Goal: Task Accomplishment & Management: Complete application form

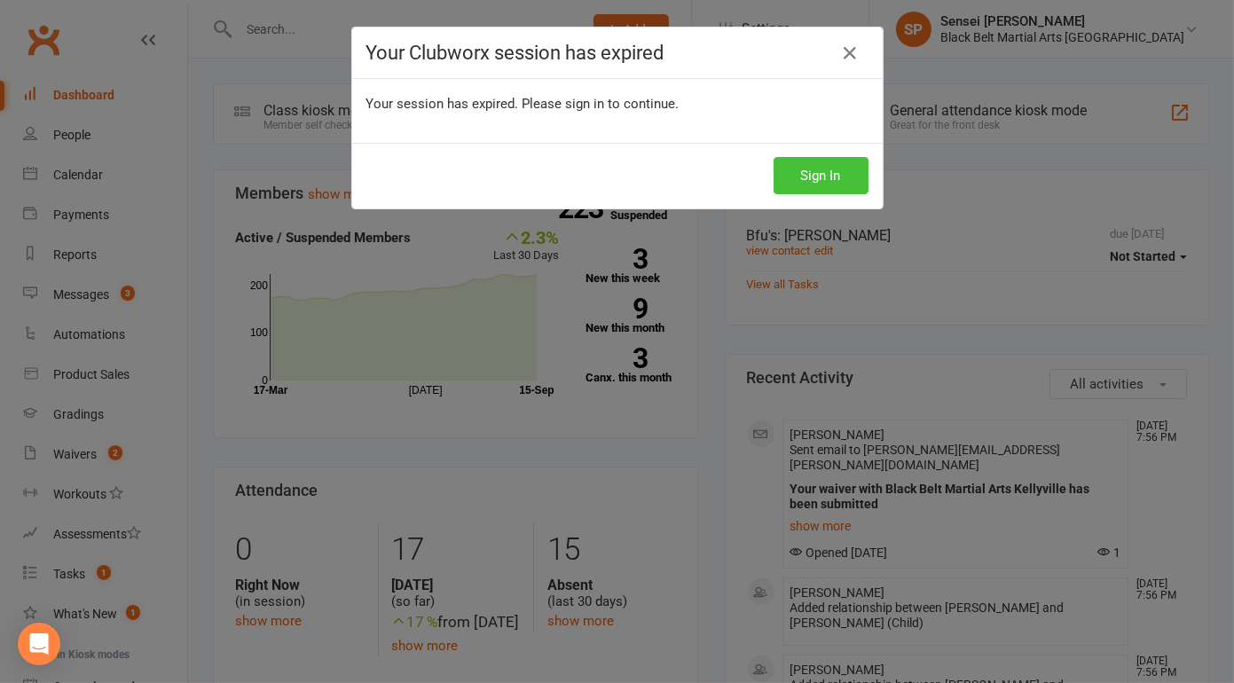
click at [792, 164] on button "Sign In" at bounding box center [821, 175] width 95 height 37
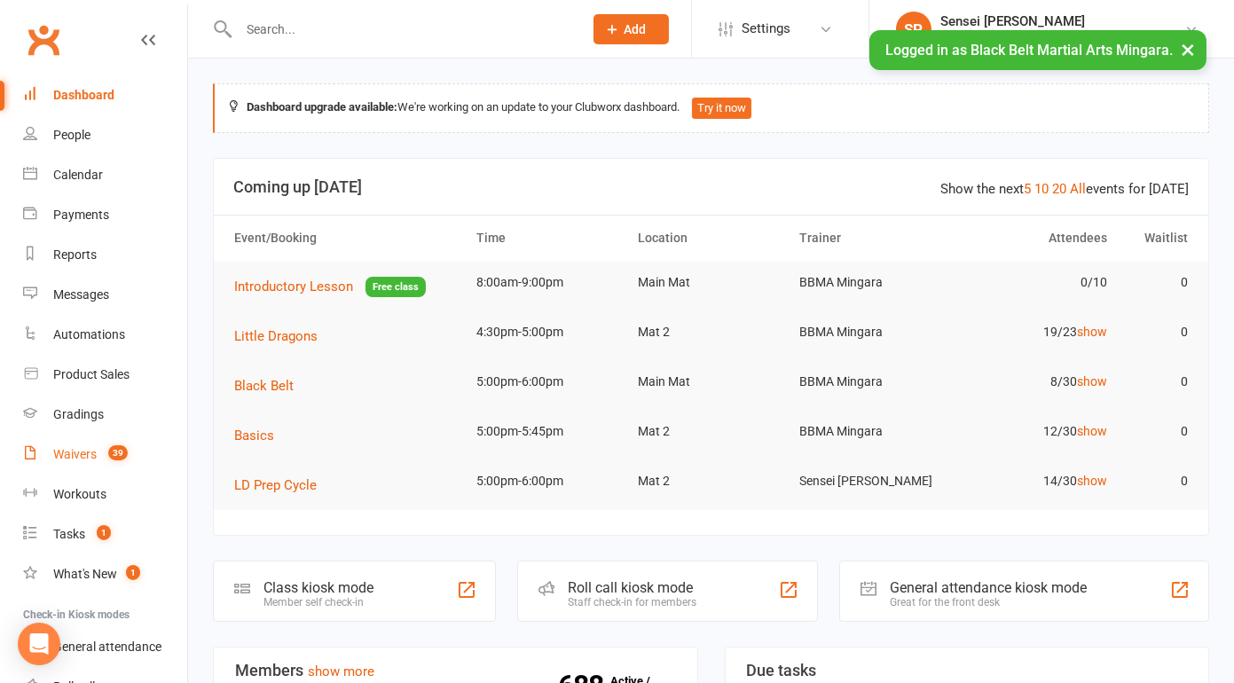
click at [74, 451] on div "Waivers" at bounding box center [74, 454] width 43 height 14
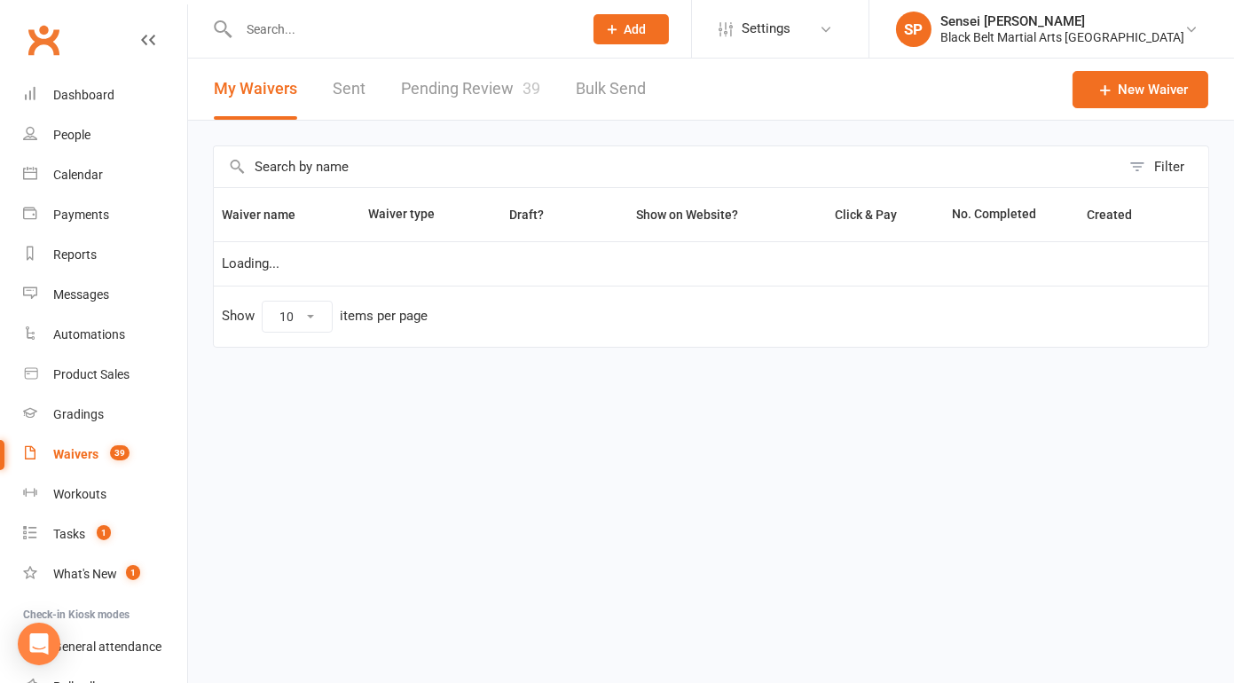
click at [491, 92] on link "Pending Review 39" at bounding box center [470, 89] width 139 height 61
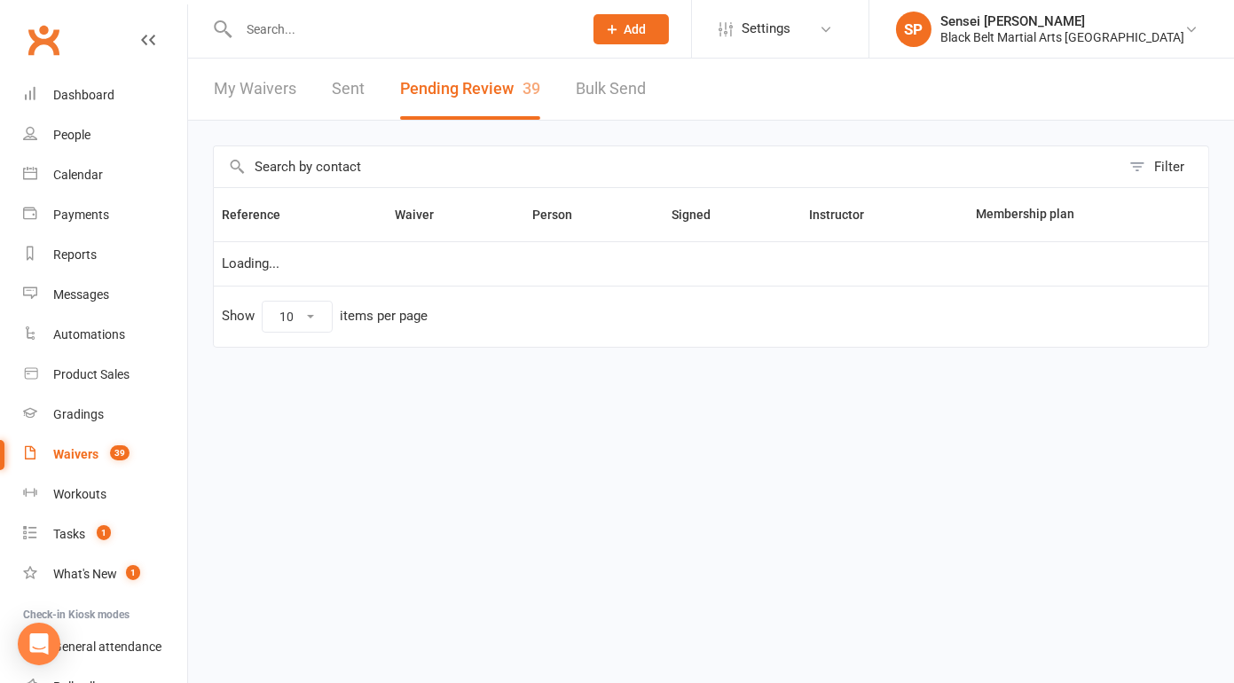
select select "50"
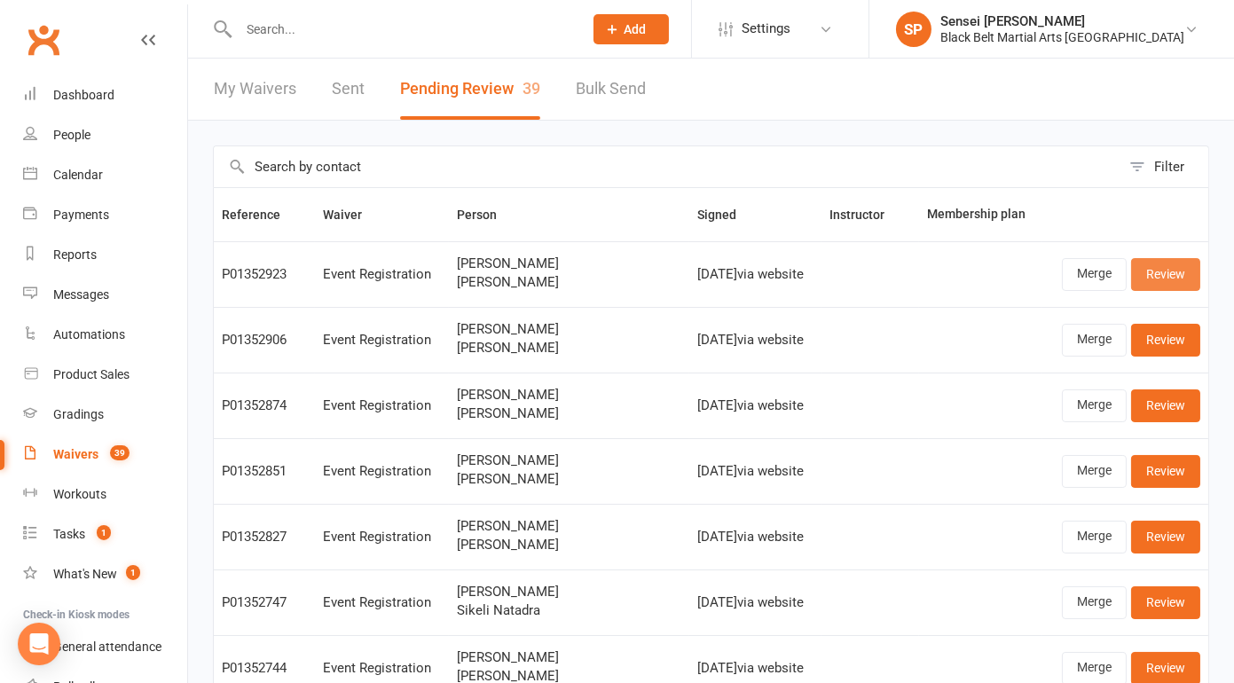
click at [1158, 274] on link "Review" at bounding box center [1165, 274] width 69 height 32
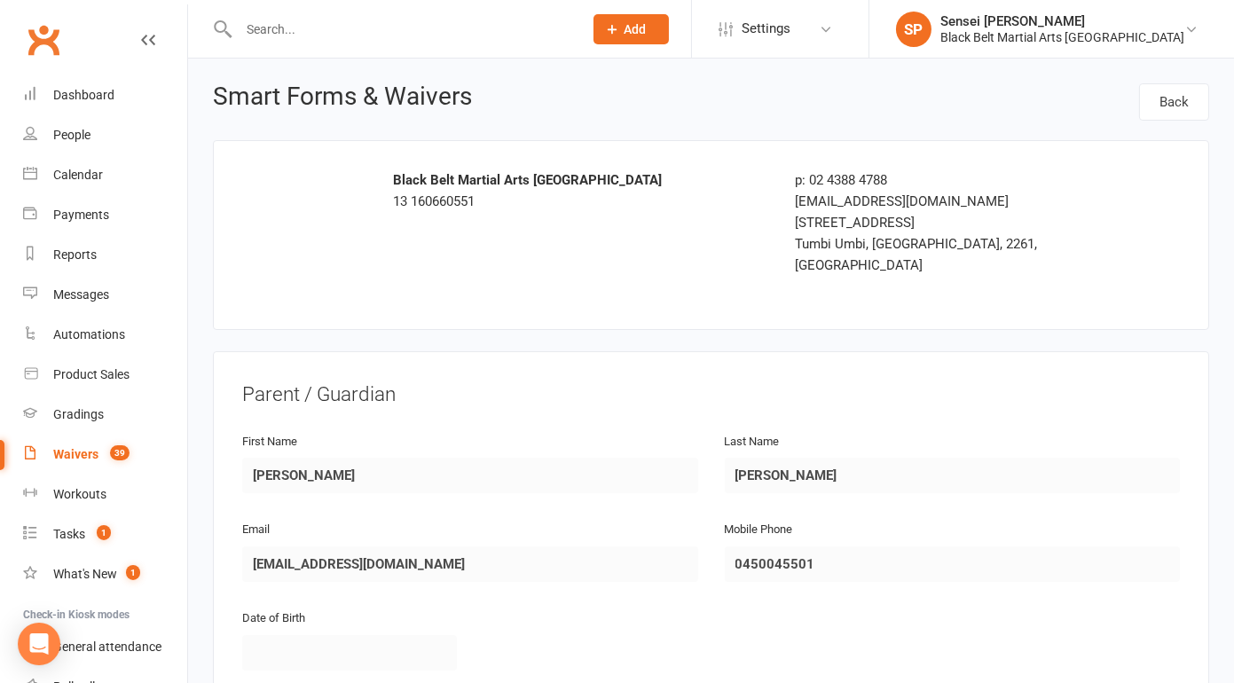
click at [69, 450] on div "Waivers" at bounding box center [75, 454] width 45 height 14
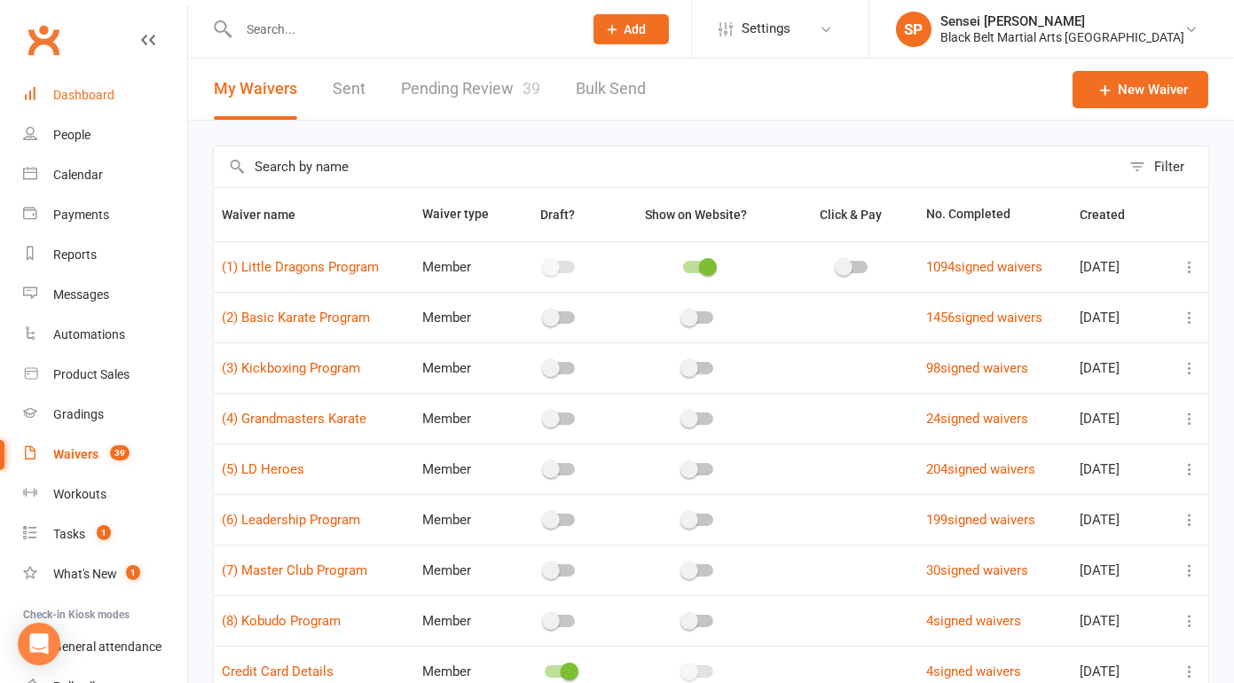
click at [98, 98] on div "Dashboard" at bounding box center [83, 95] width 61 height 14
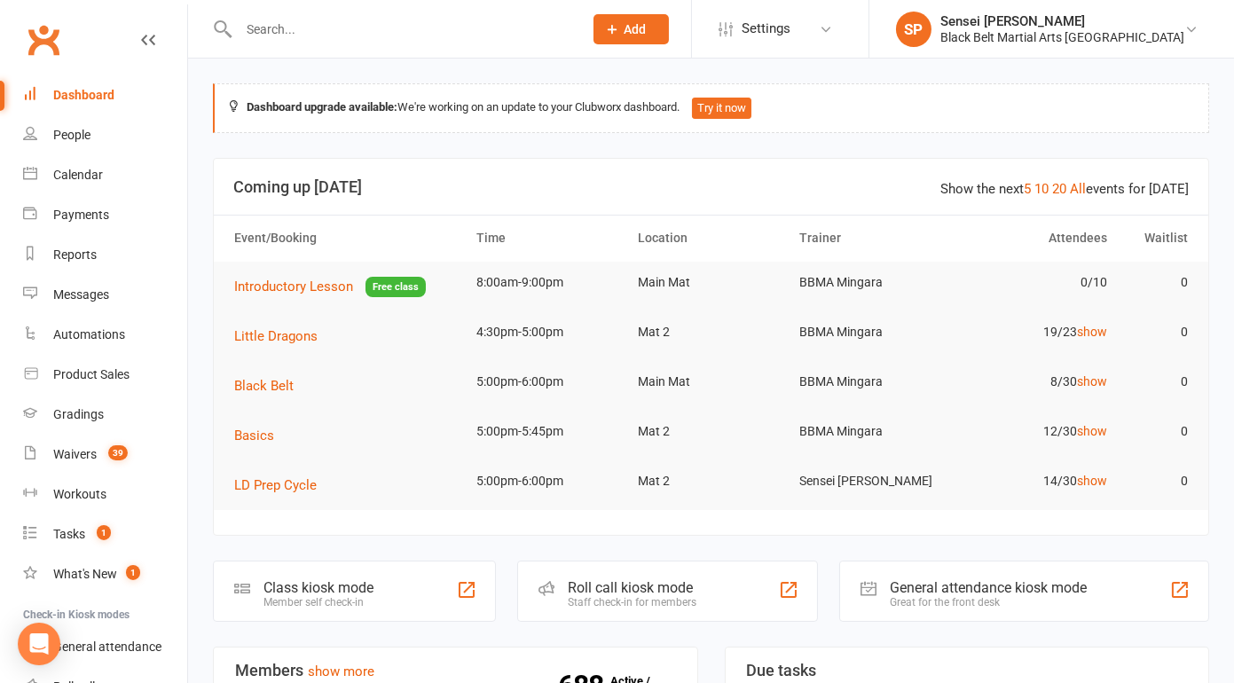
click at [1051, 21] on div "Sensei [PERSON_NAME]" at bounding box center [1063, 21] width 244 height 16
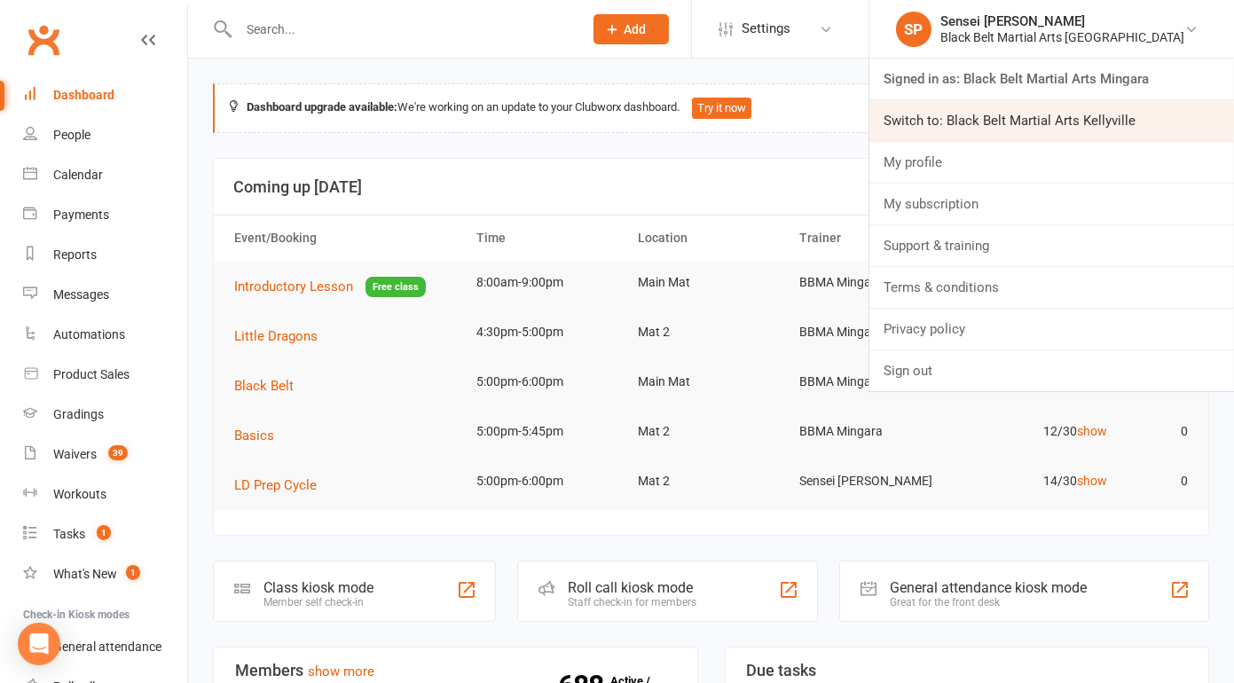
click at [1024, 120] on link "Switch to: Black Belt Martial Arts Kellyville" at bounding box center [1052, 120] width 365 height 41
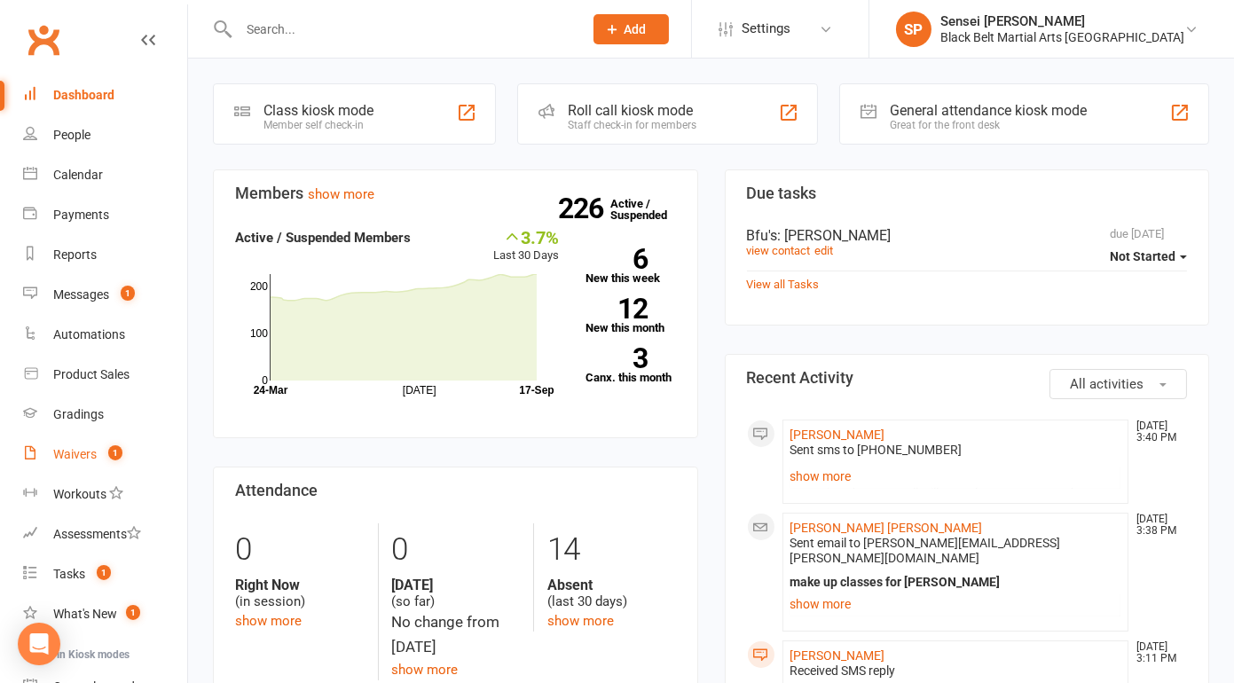
click at [72, 447] on div "Waivers" at bounding box center [74, 454] width 43 height 14
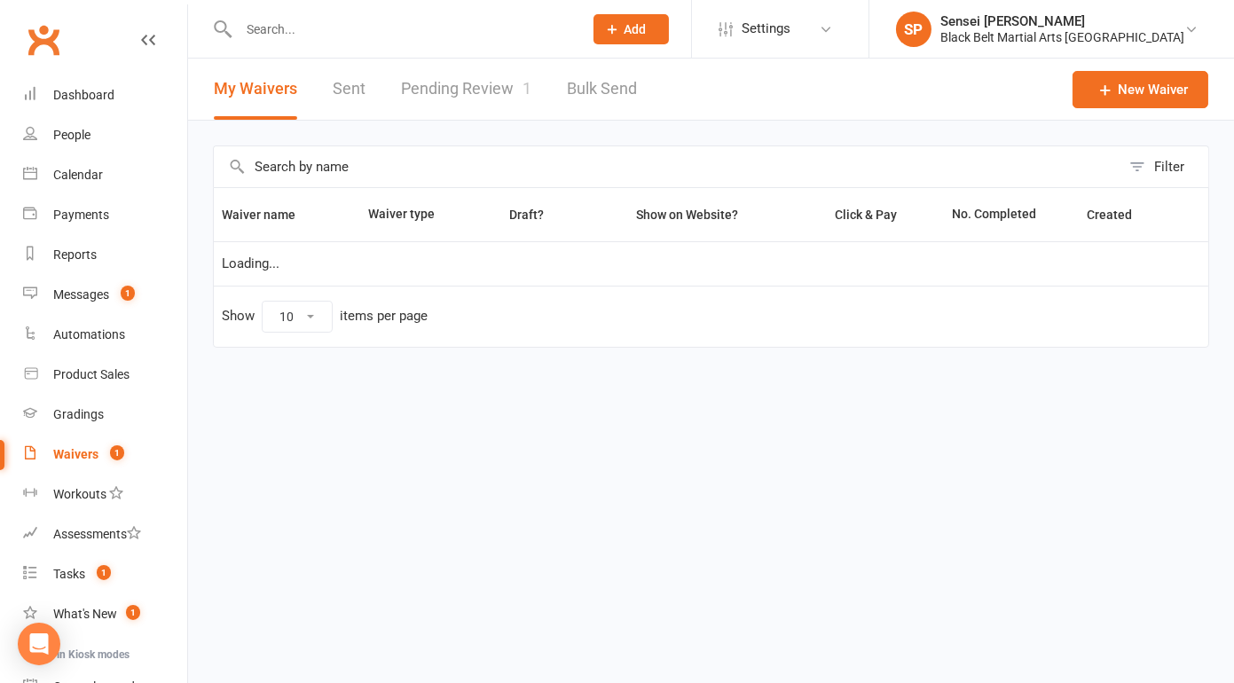
click at [452, 84] on link "Pending Review 1" at bounding box center [466, 89] width 130 height 61
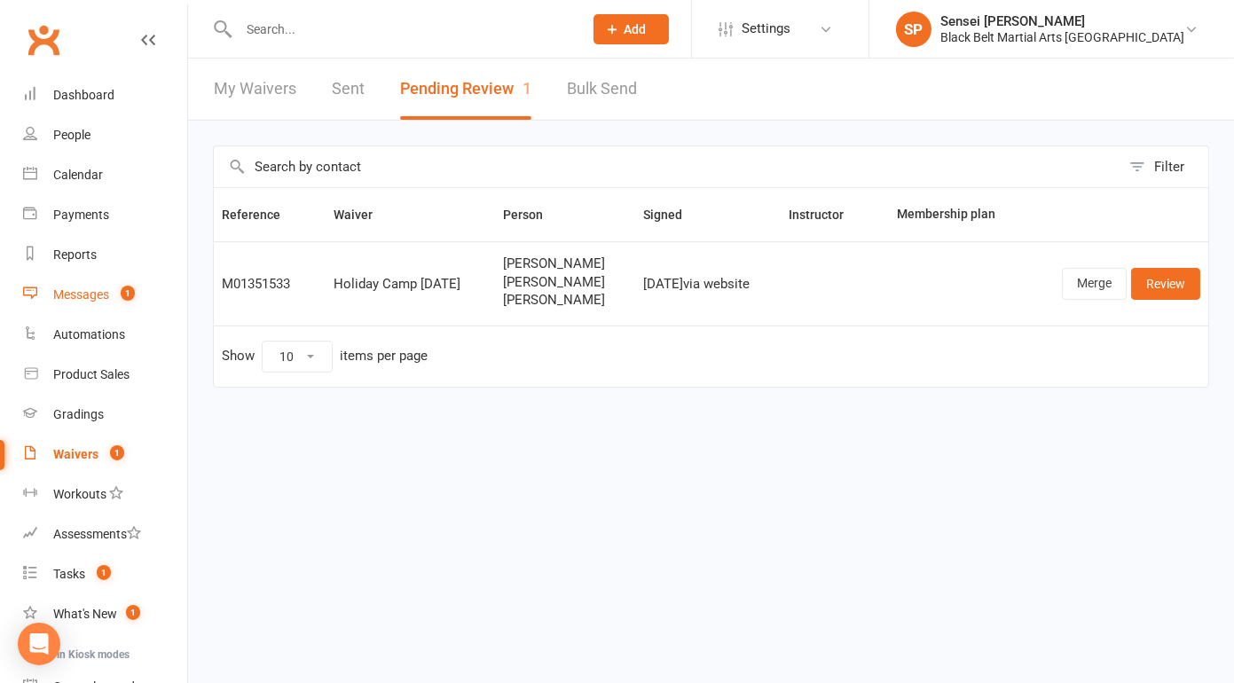
click at [82, 300] on div "Messages" at bounding box center [81, 295] width 56 height 14
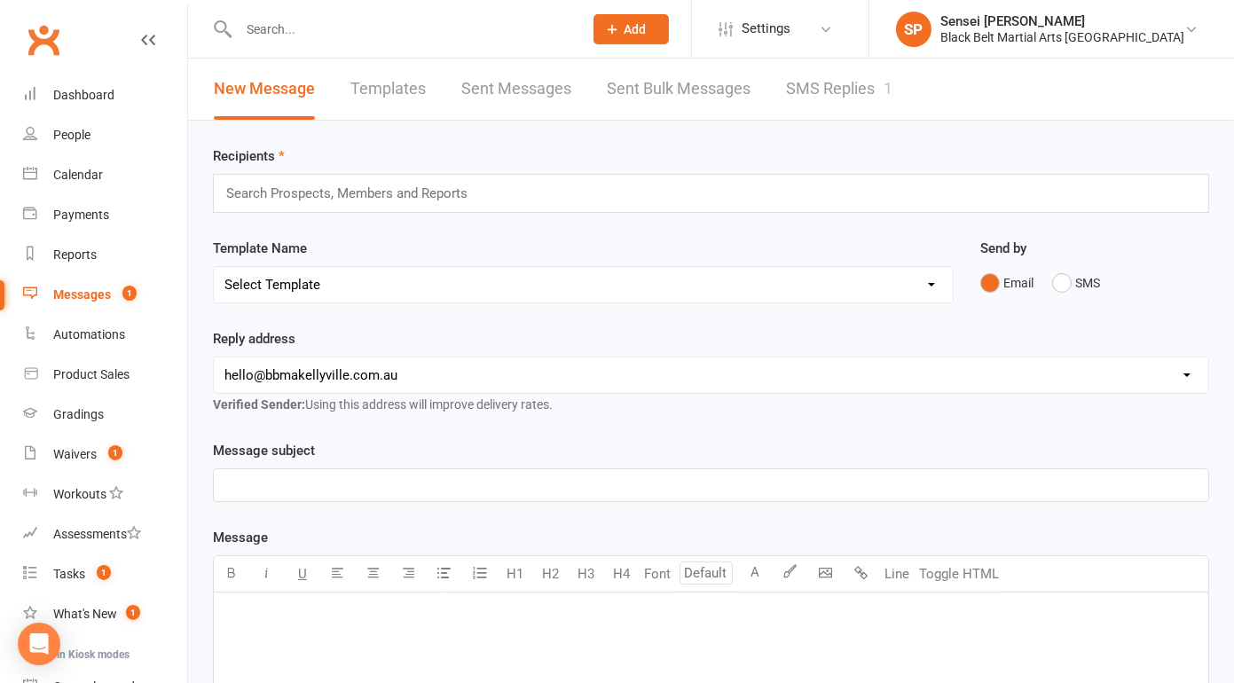
click at [820, 96] on link "SMS Replies 1" at bounding box center [839, 89] width 106 height 61
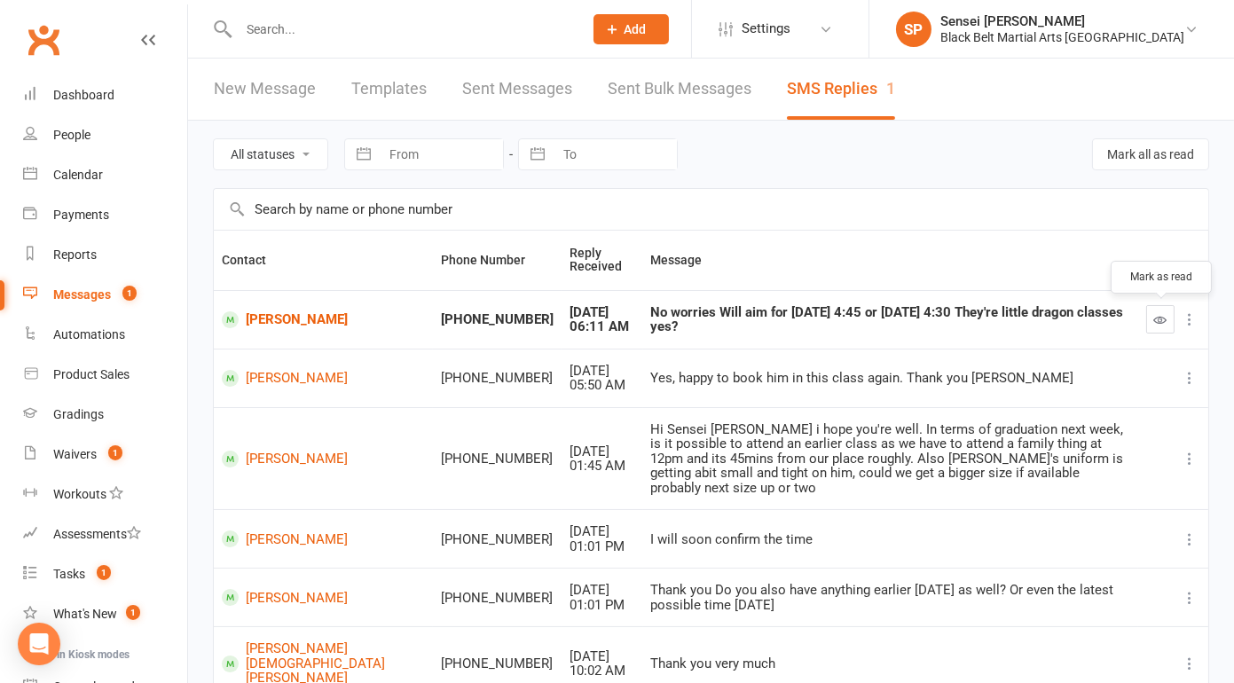
click at [1159, 319] on icon "button" at bounding box center [1160, 319] width 13 height 13
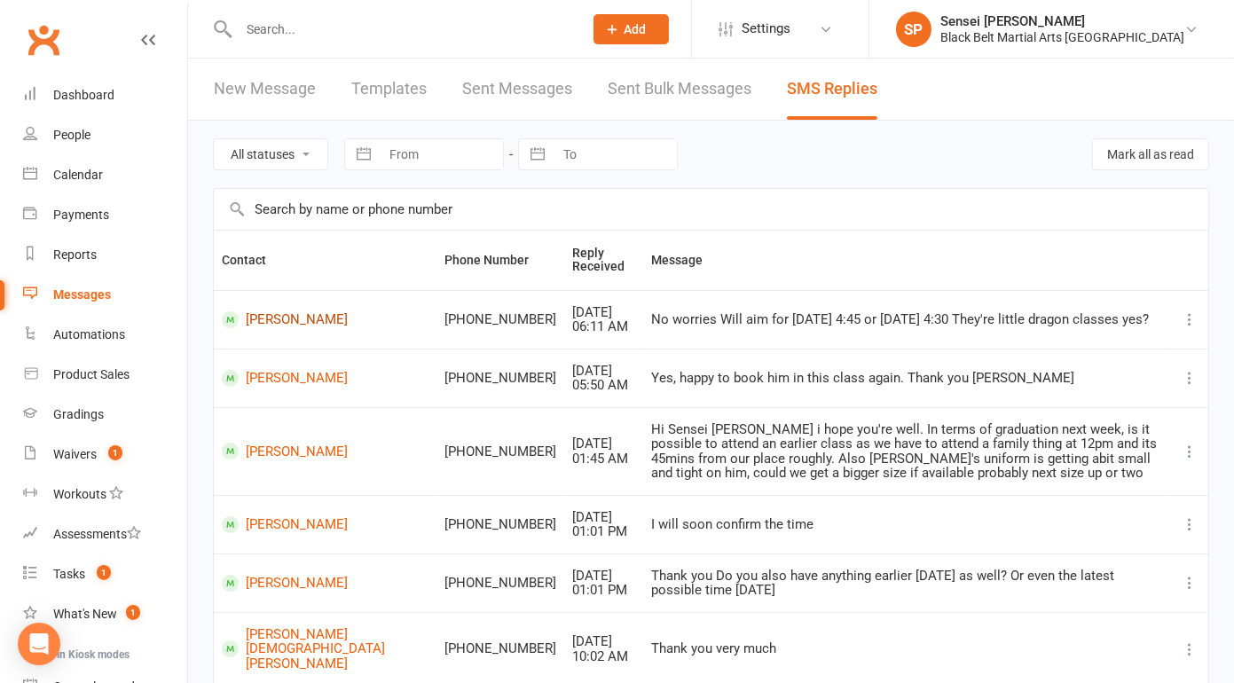
click at [296, 313] on link "[PERSON_NAME]" at bounding box center [326, 319] width 208 height 17
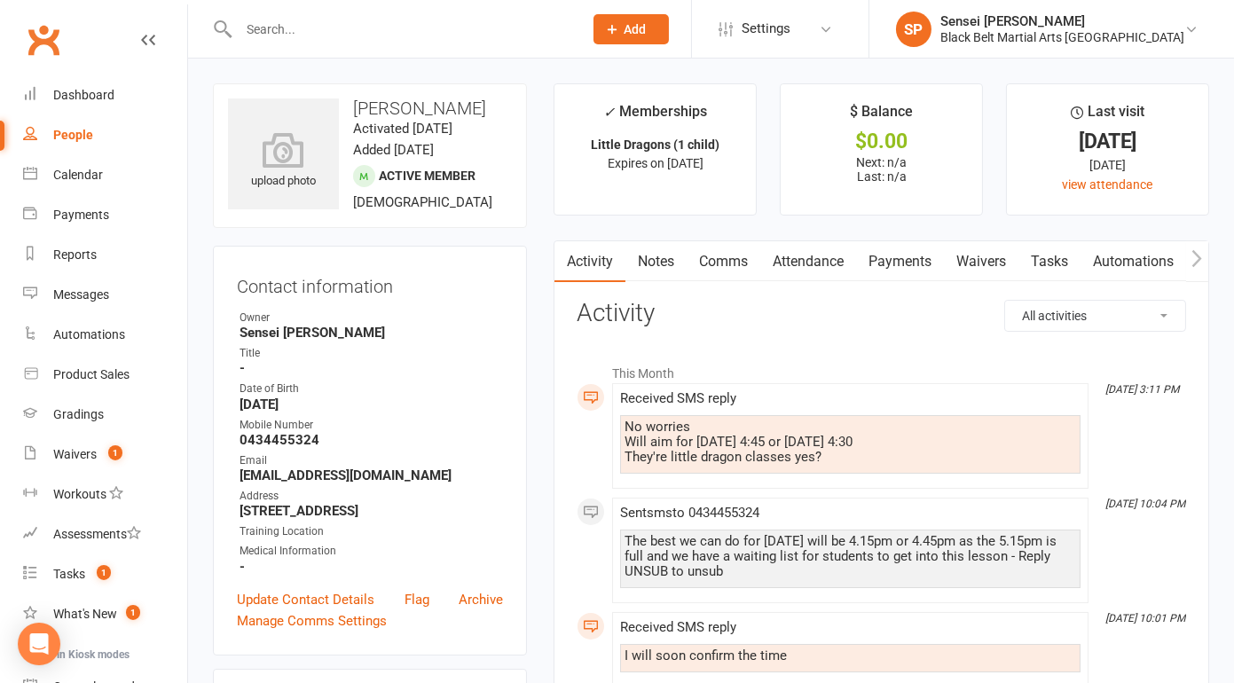
click at [729, 257] on link "Comms" at bounding box center [724, 261] width 74 height 41
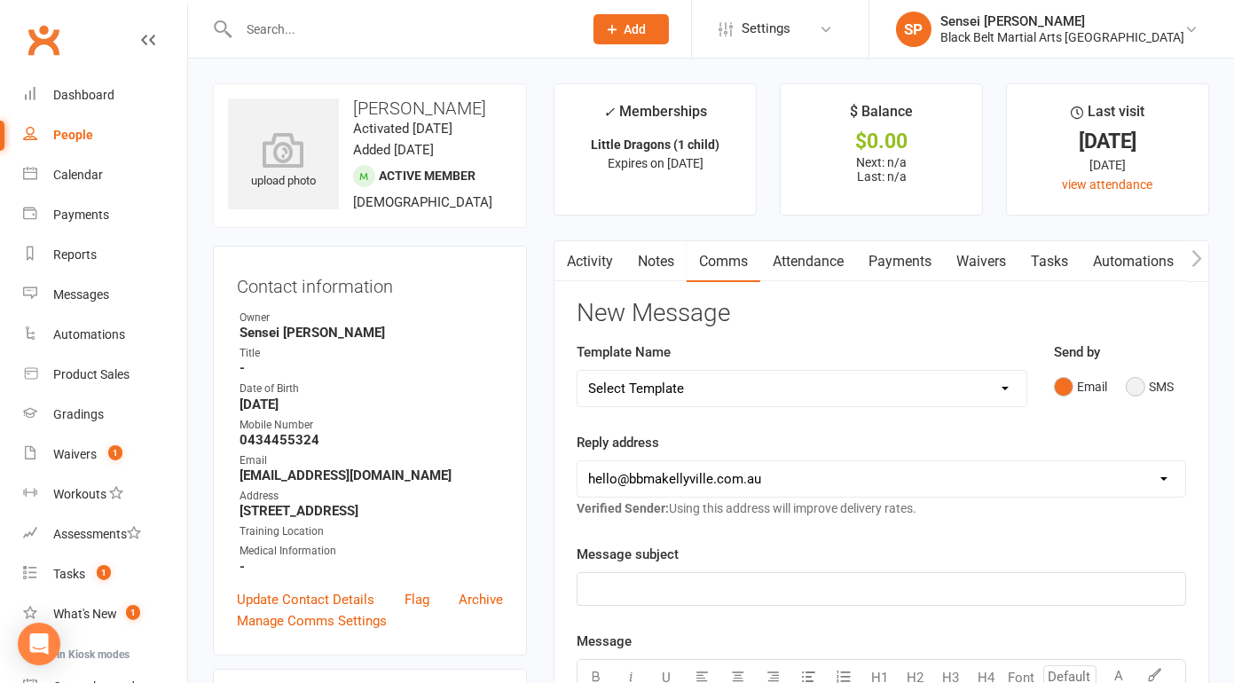
click at [1136, 384] on button "SMS" at bounding box center [1150, 387] width 48 height 34
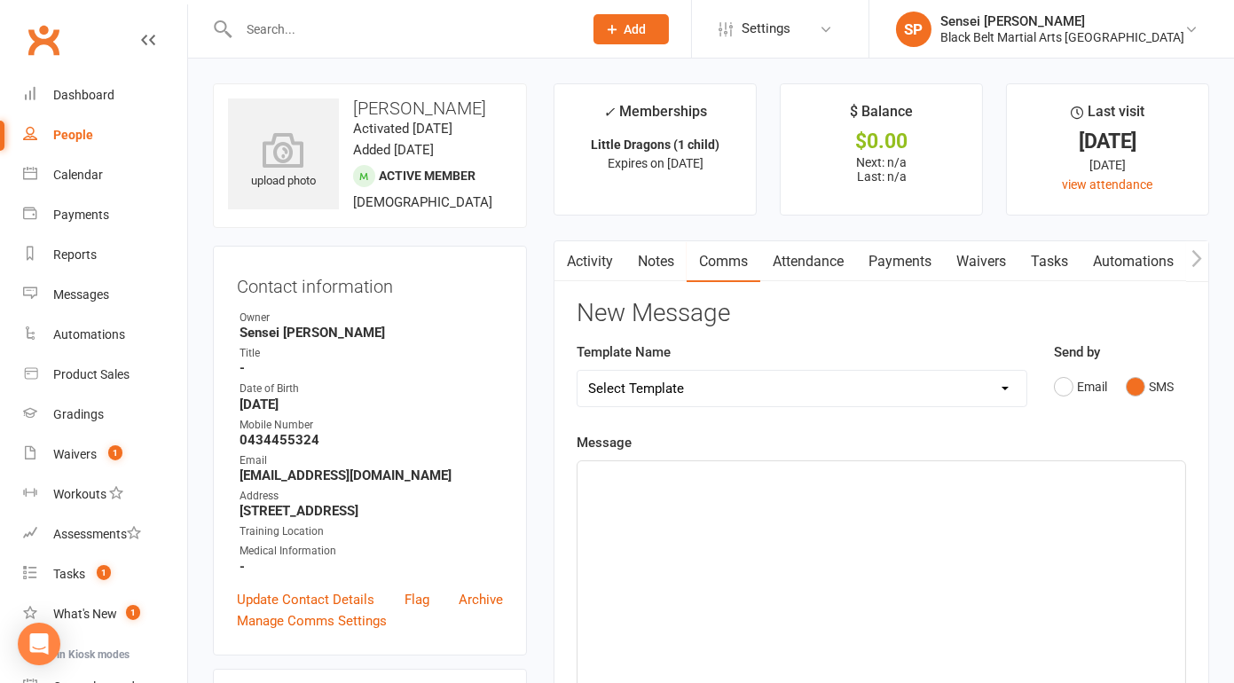
click at [1006, 492] on div "﻿" at bounding box center [882, 594] width 608 height 266
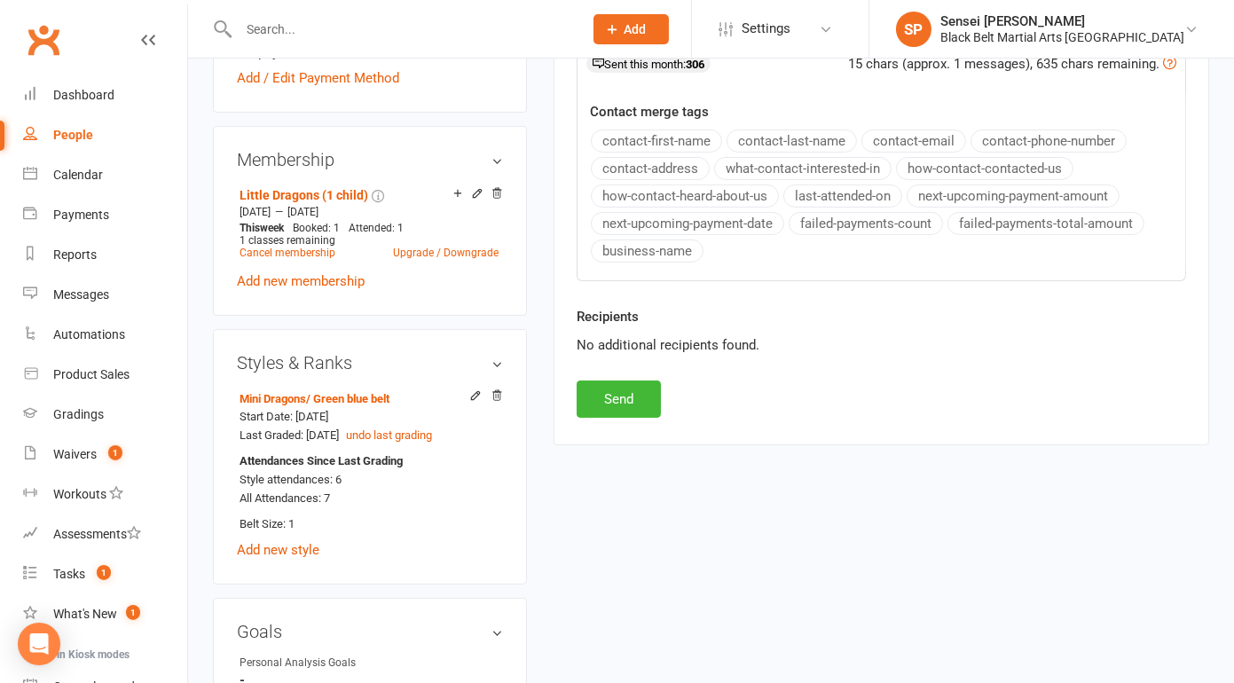
scroll to position [769, 0]
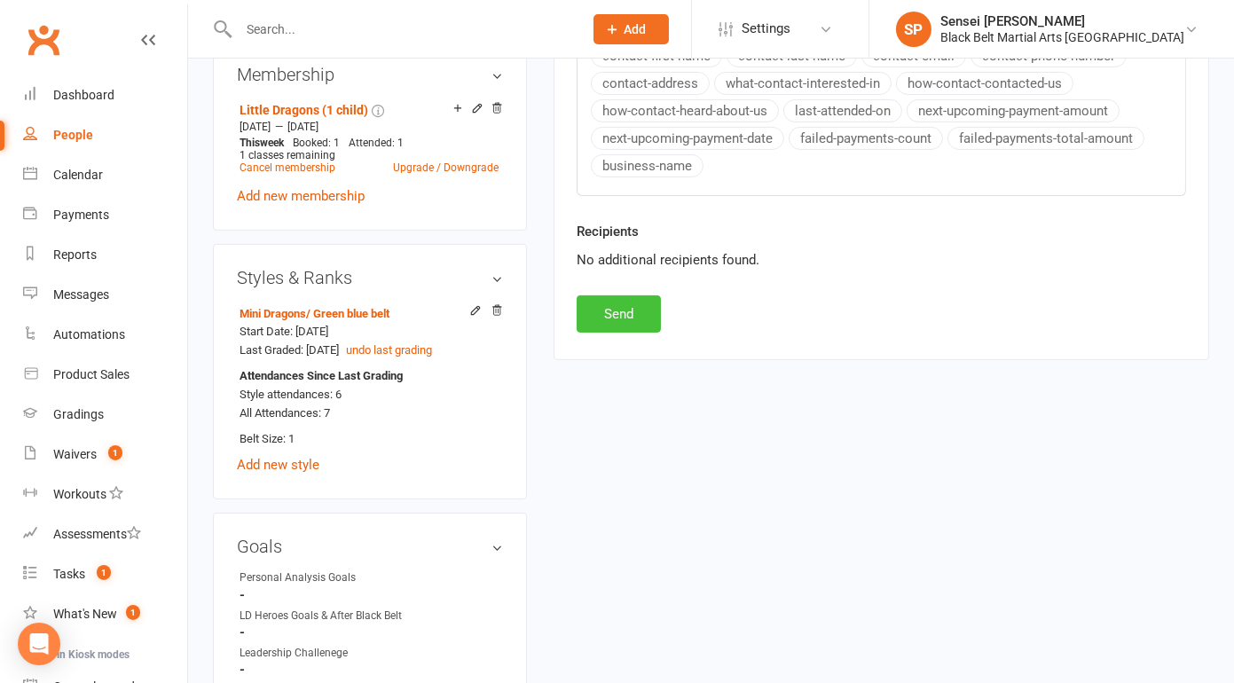
click at [615, 309] on button "Send" at bounding box center [619, 313] width 84 height 37
click at [104, 88] on div "Dashboard" at bounding box center [83, 95] width 61 height 14
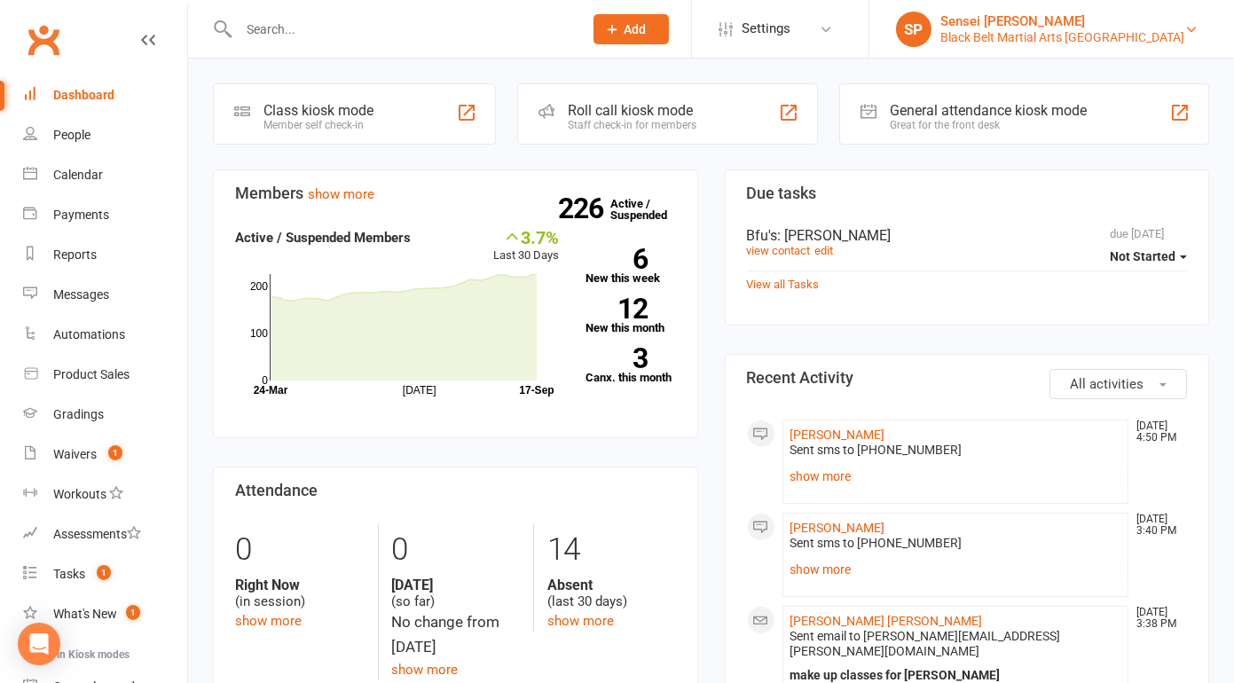
click at [1099, 26] on div "Sensei [PERSON_NAME]" at bounding box center [1063, 21] width 244 height 16
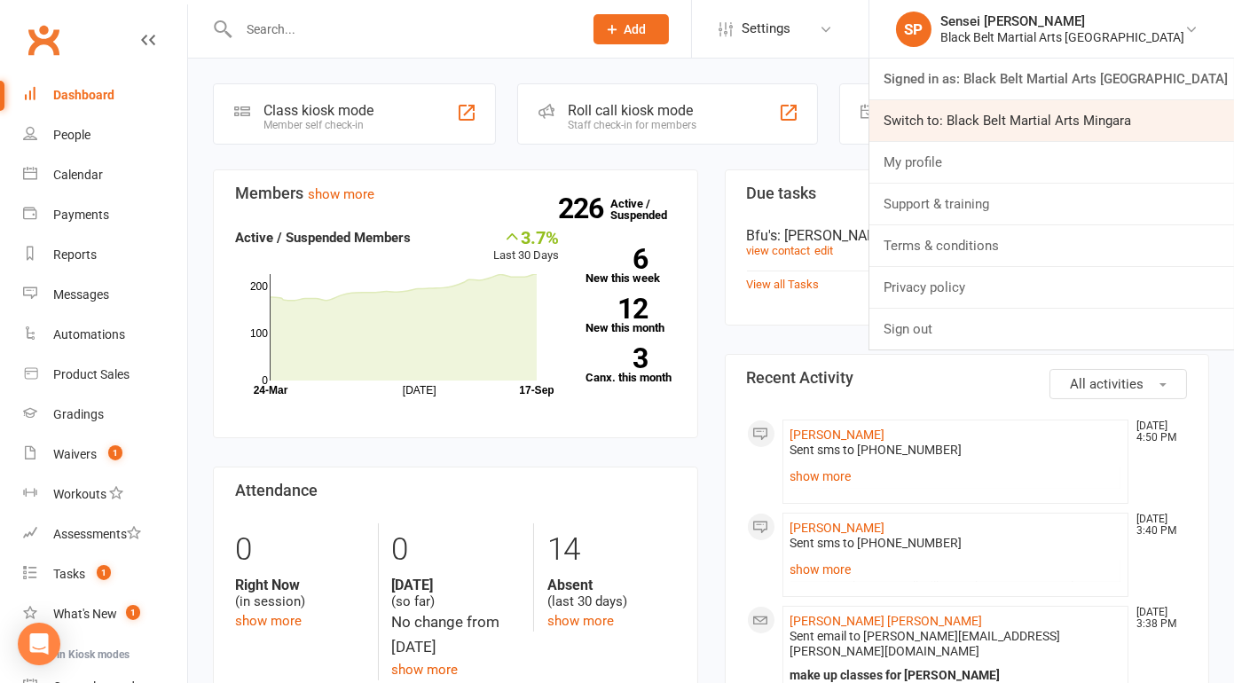
click at [1051, 115] on link "Switch to: Black Belt Martial Arts Mingara" at bounding box center [1052, 120] width 365 height 41
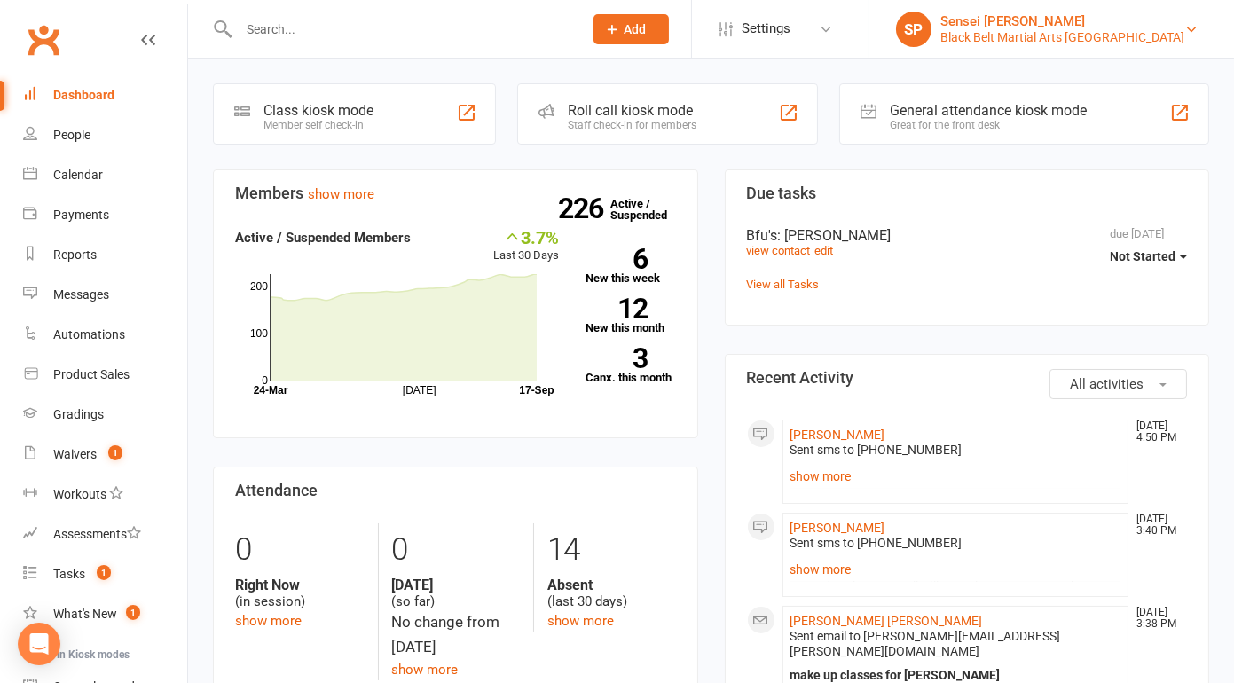
click at [1091, 35] on div "Black Belt Martial Arts [GEOGRAPHIC_DATA]" at bounding box center [1063, 37] width 244 height 16
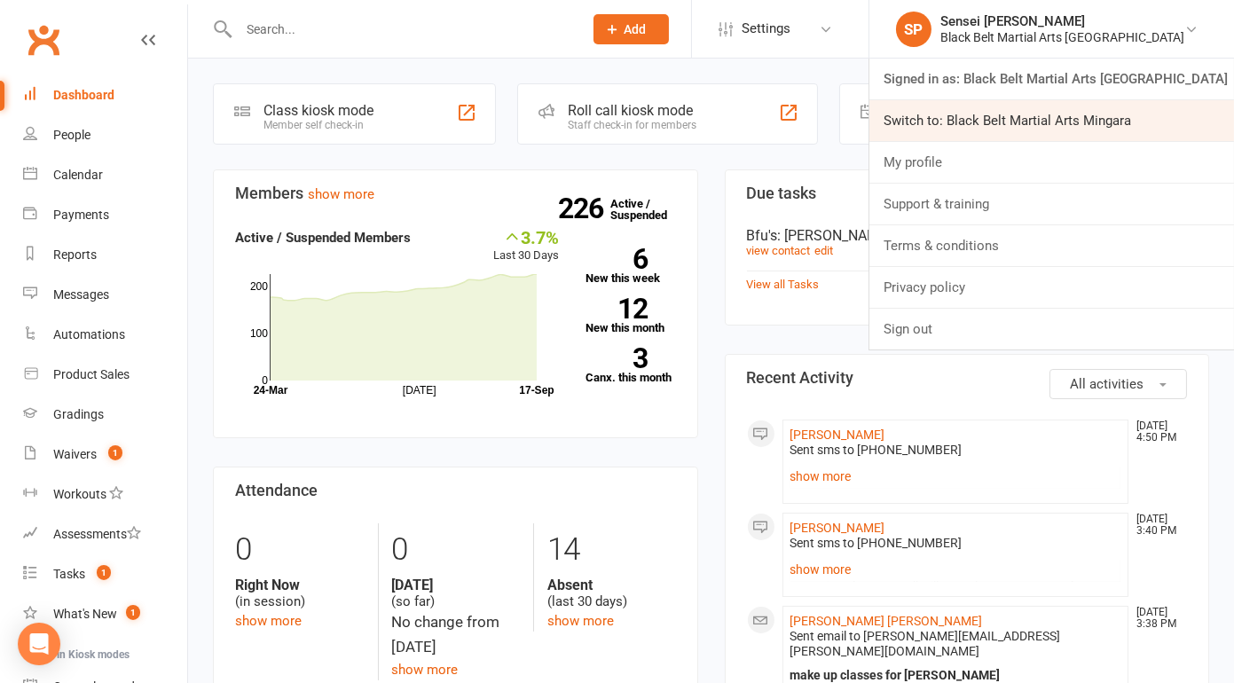
click at [1065, 108] on link "Switch to: Black Belt Martial Arts Mingara" at bounding box center [1052, 120] width 365 height 41
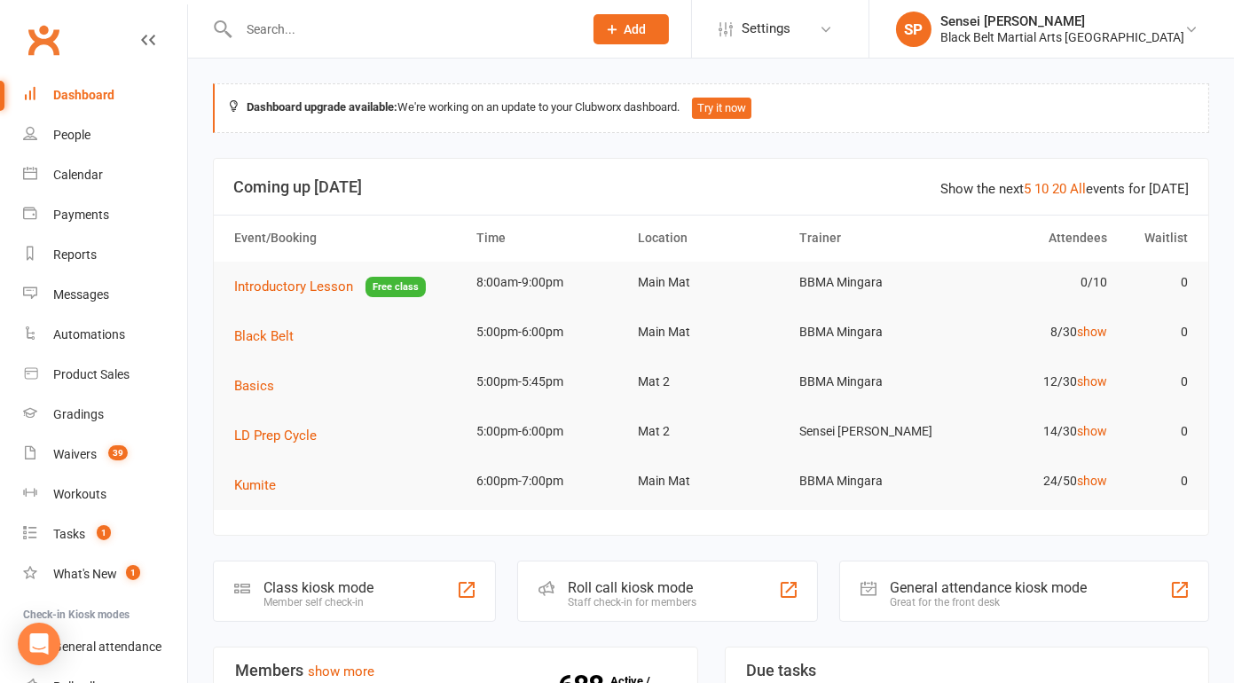
click at [287, 40] on input "text" at bounding box center [401, 29] width 337 height 25
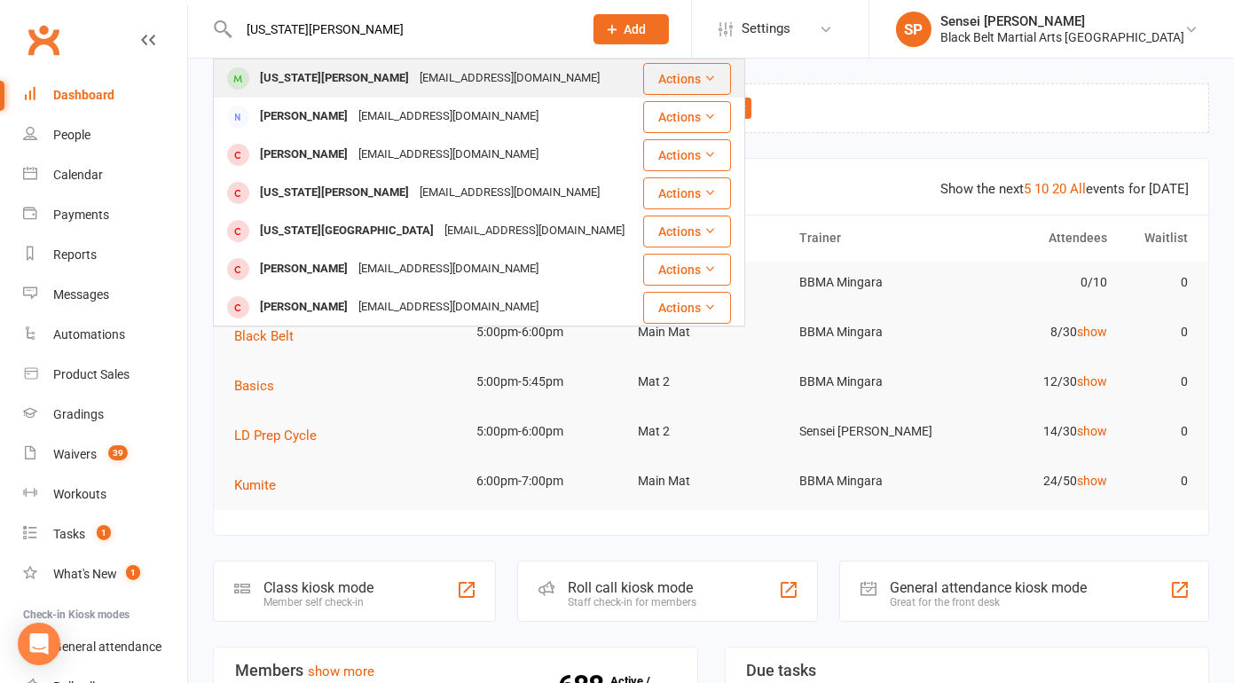
type input "indiana smith"
click at [306, 75] on div "Indiana Smith" at bounding box center [335, 79] width 160 height 26
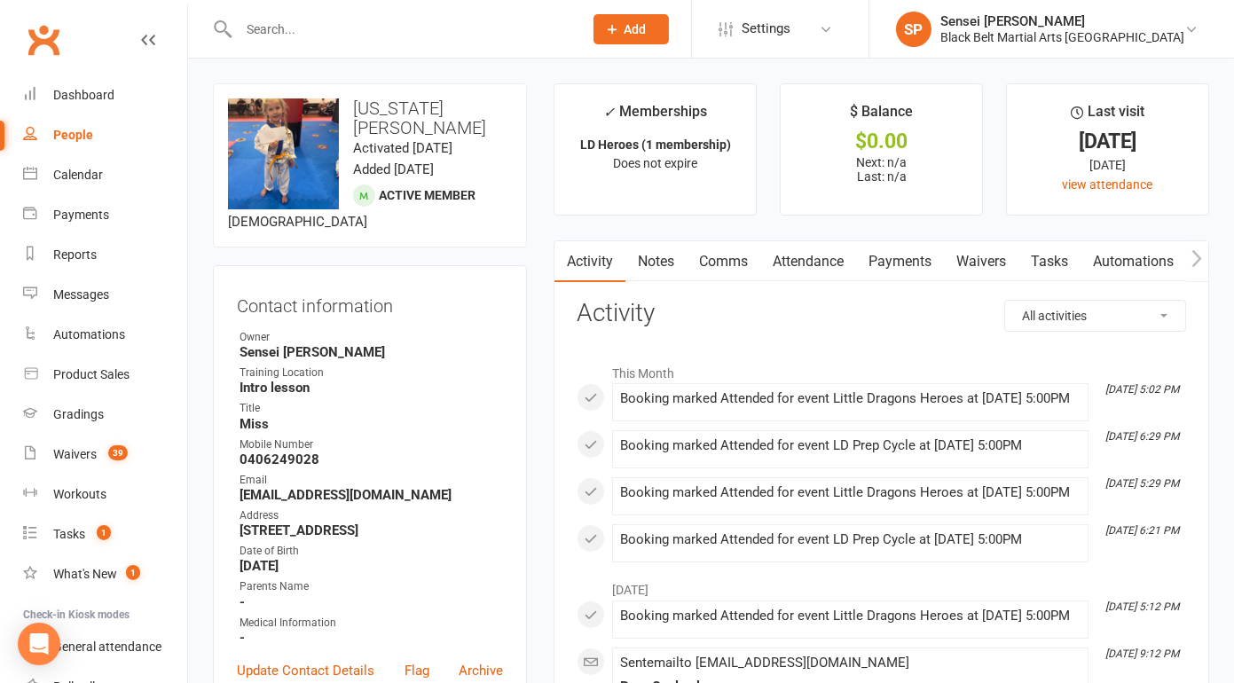
click at [997, 262] on link "Waivers" at bounding box center [981, 261] width 75 height 41
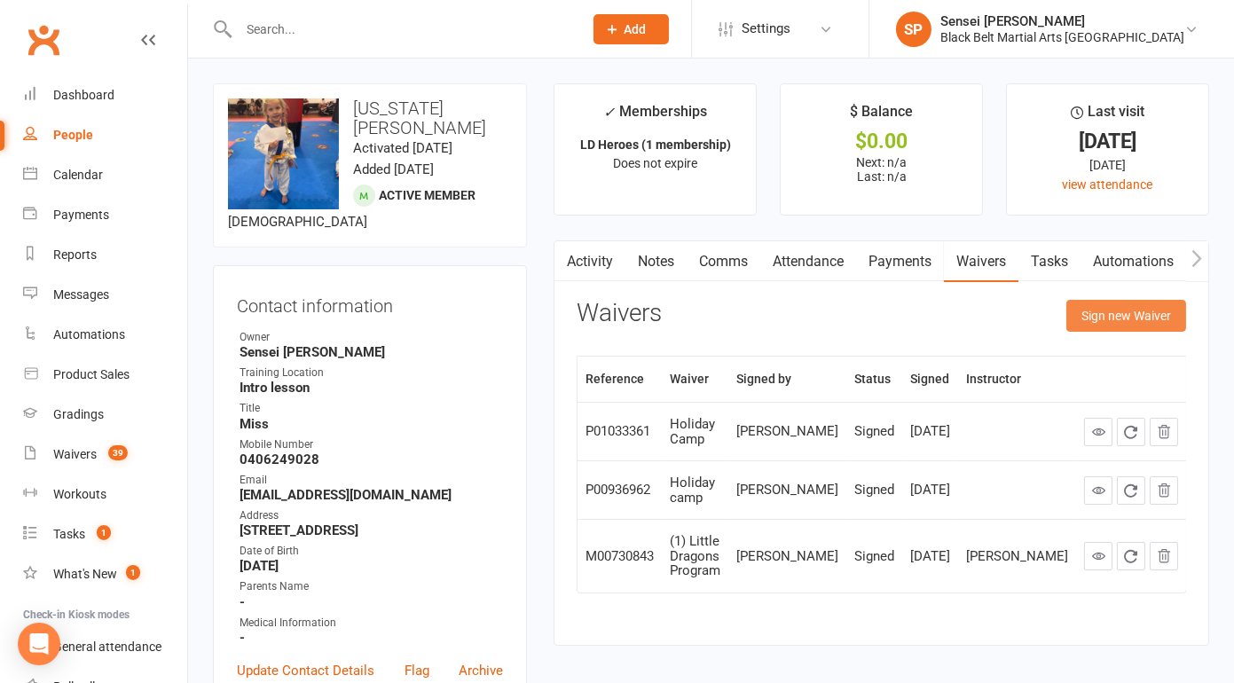
click at [1114, 312] on button "Sign new Waiver" at bounding box center [1127, 316] width 120 height 32
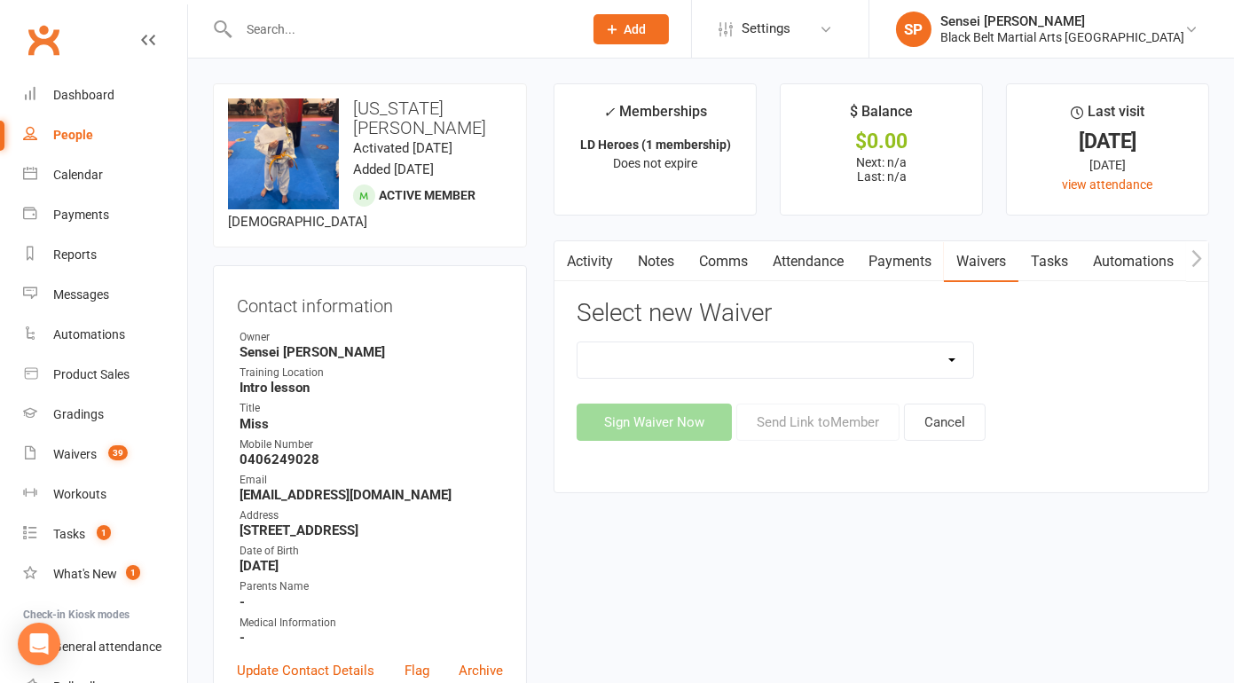
click at [935, 358] on select "(1) Little Dragons Program (2) Basic Karate Program (3) Kickboxing Program (4) …" at bounding box center [776, 360] width 396 height 35
select select "5645"
click at [578, 343] on select "(1) Little Dragons Program (2) Basic Karate Program (3) Kickboxing Program (4) …" at bounding box center [776, 360] width 396 height 35
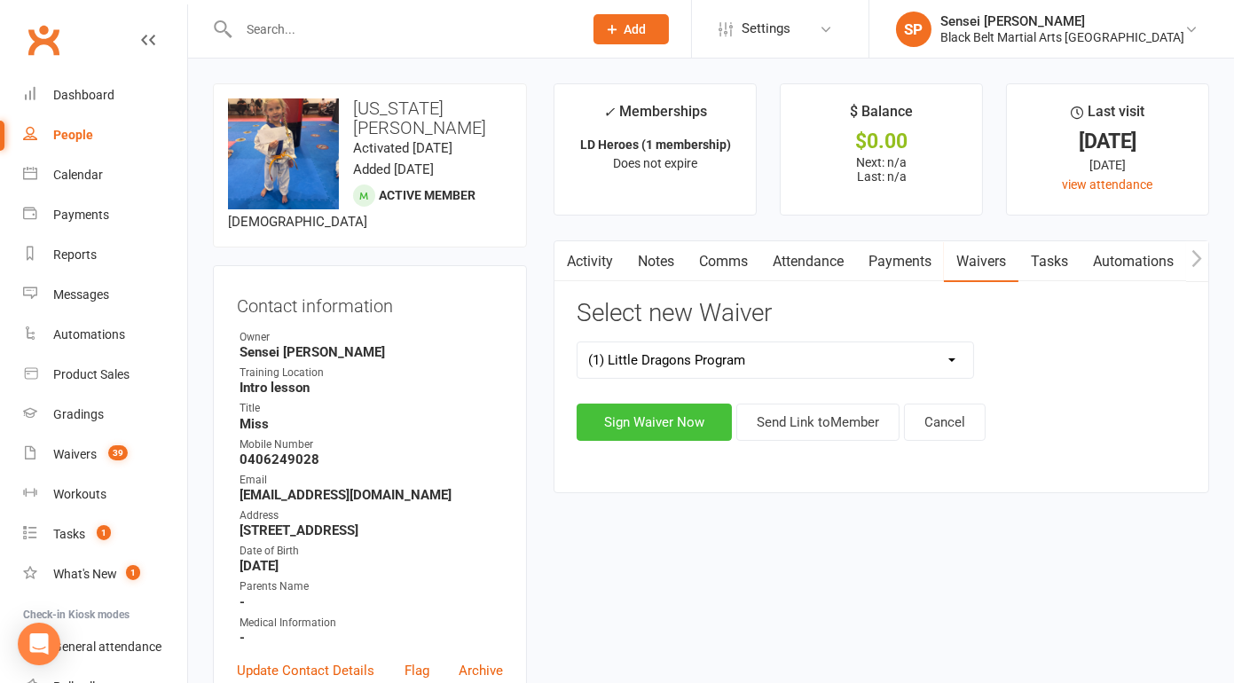
click at [693, 420] on button "Sign Waiver Now" at bounding box center [654, 422] width 155 height 37
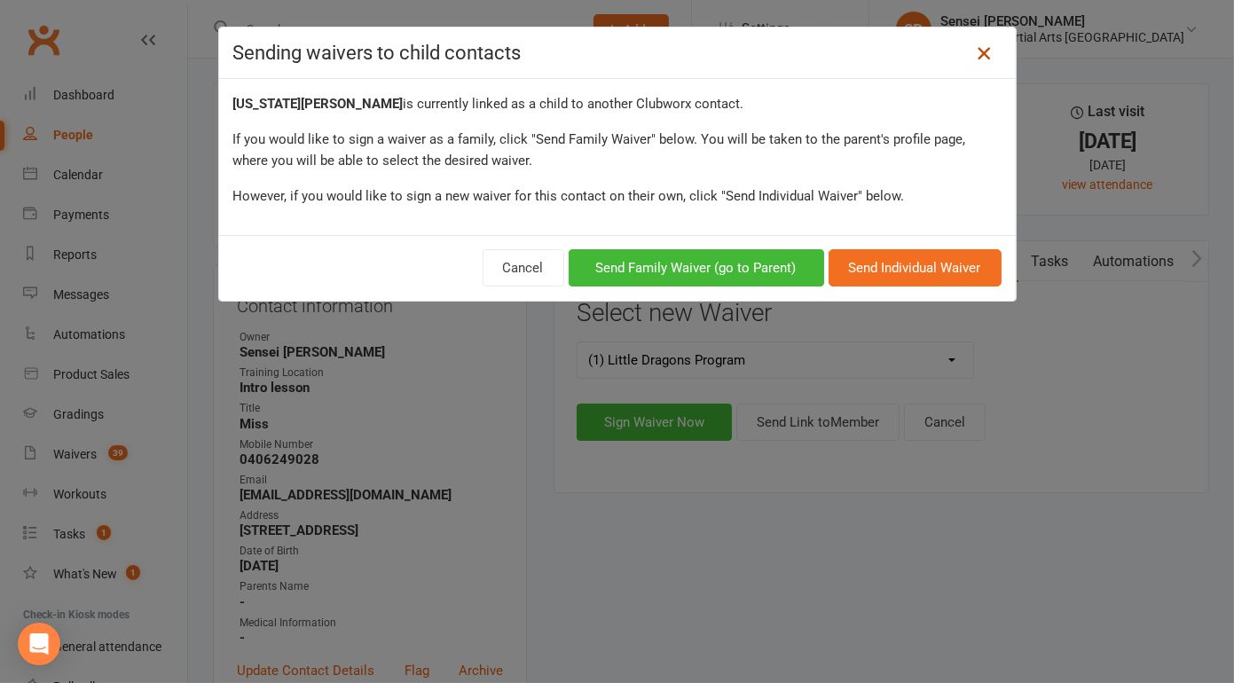
click at [984, 52] on icon at bounding box center [983, 53] width 21 height 21
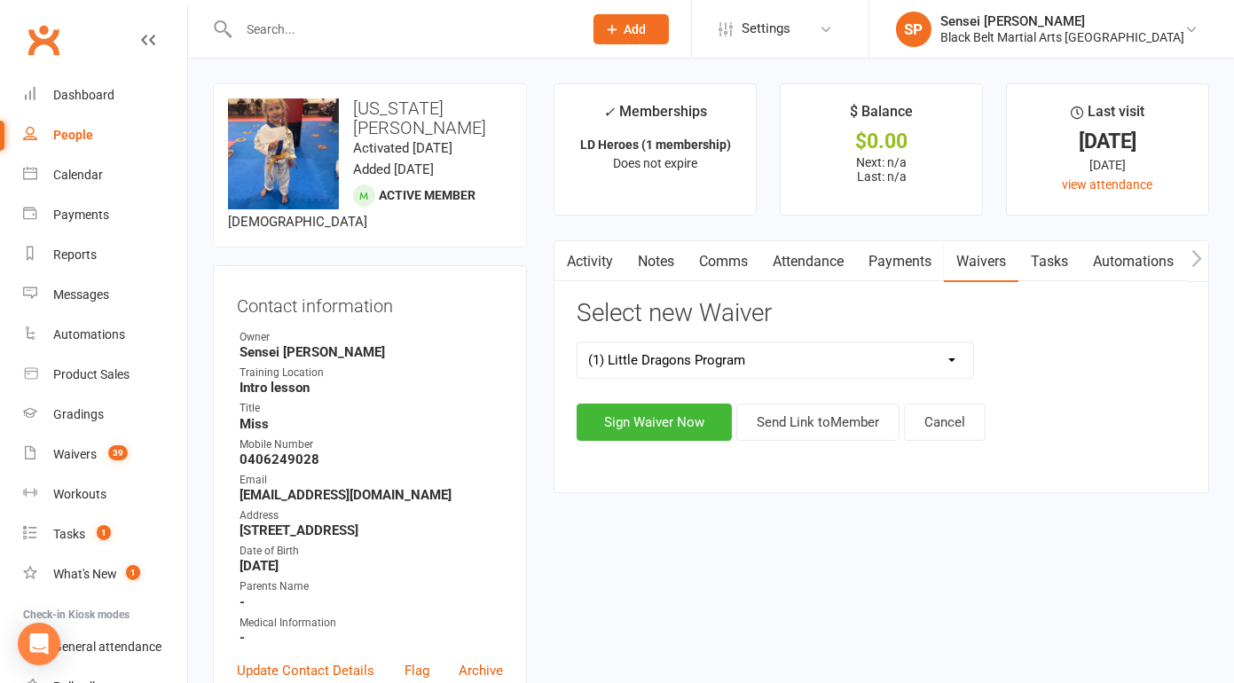
click at [544, 382] on main "✓ Memberships LD Heroes (1 membership) Does not expire $ Balance $0.00 Next: n/…" at bounding box center [881, 297] width 682 height 428
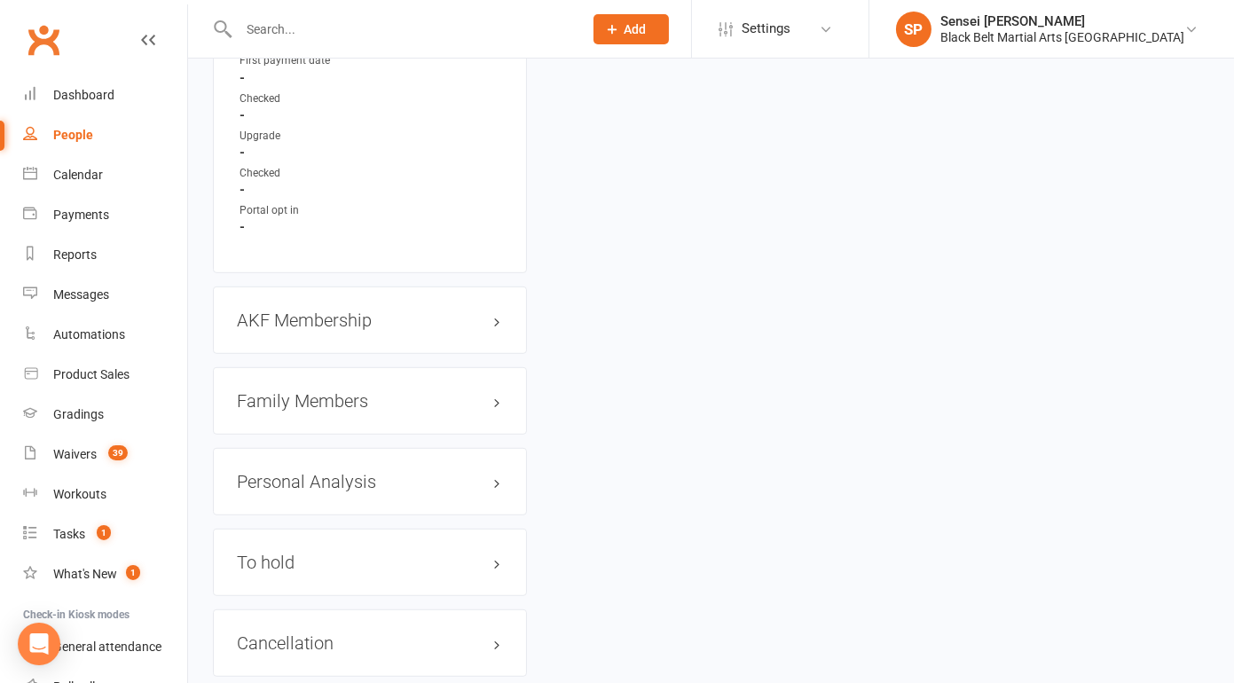
scroll to position [1824, 0]
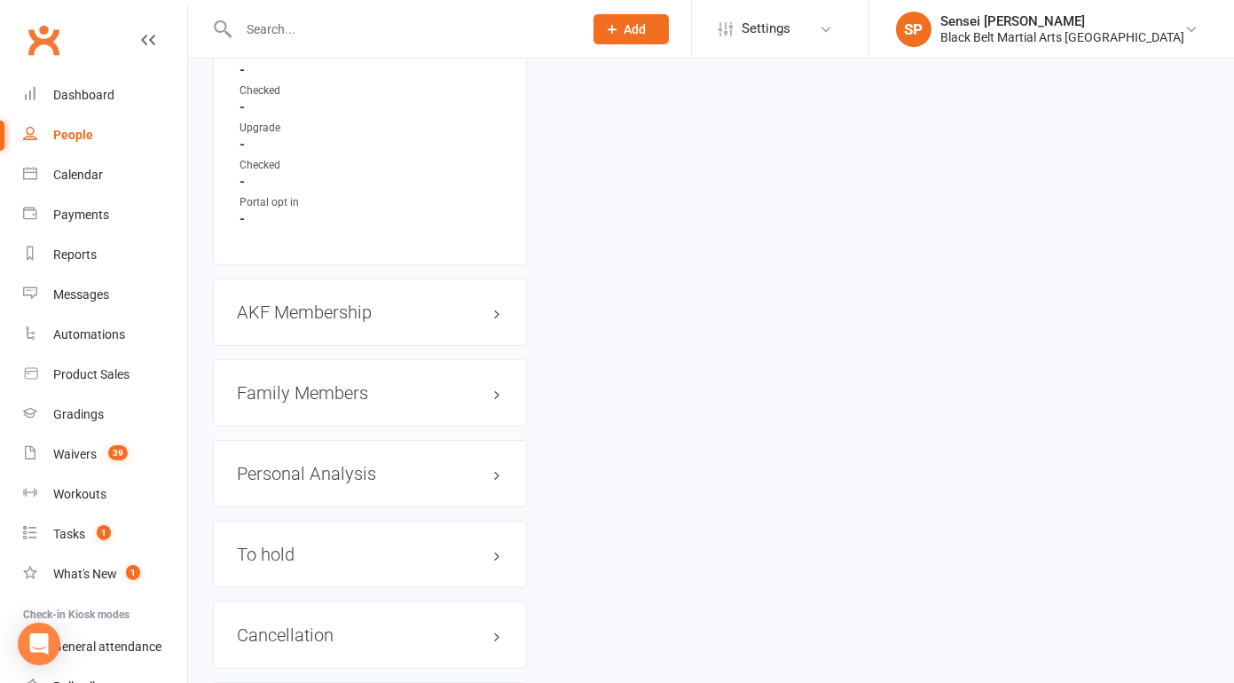
click at [351, 383] on h3 "Family Members" at bounding box center [370, 393] width 266 height 20
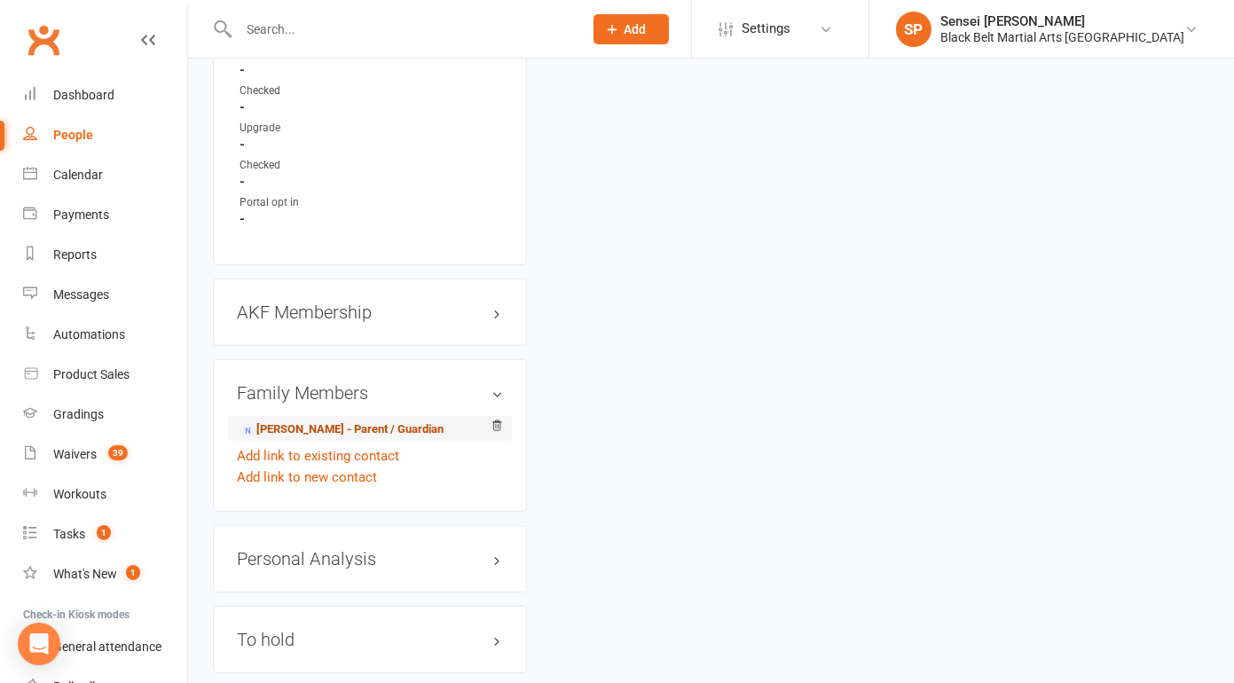
click at [332, 421] on link "Samara Perram - Parent / Guardian" at bounding box center [342, 430] width 204 height 19
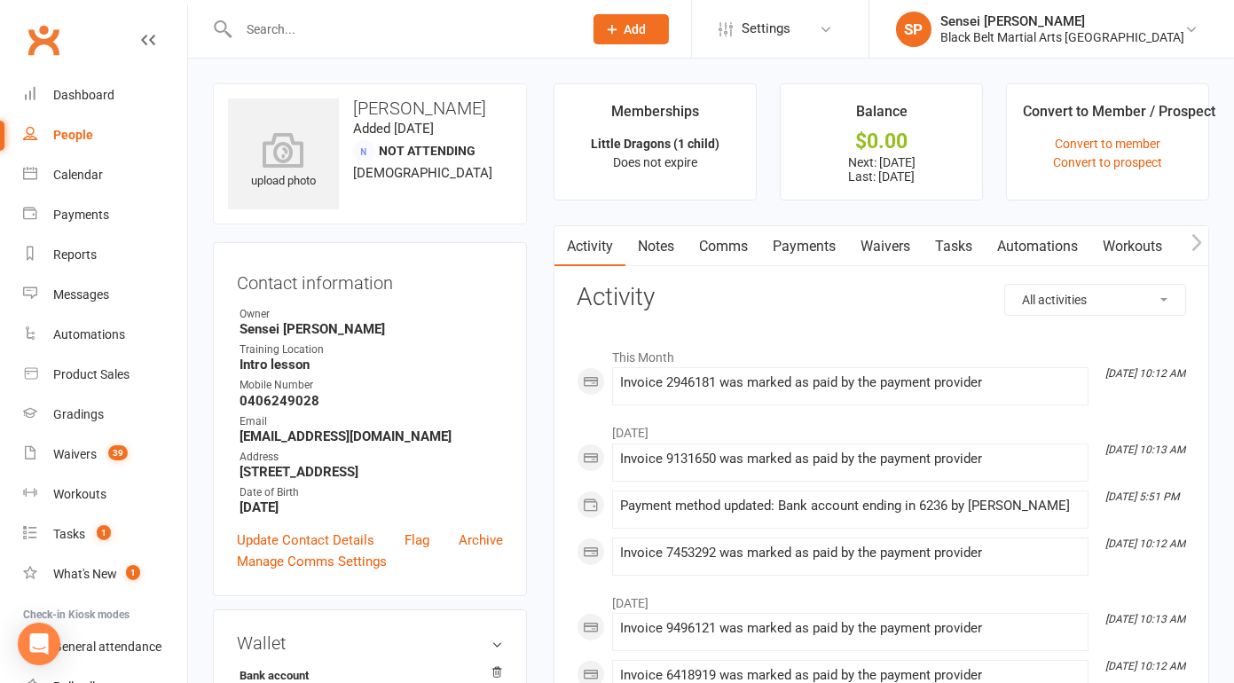
click at [899, 246] on link "Waivers" at bounding box center [885, 246] width 75 height 41
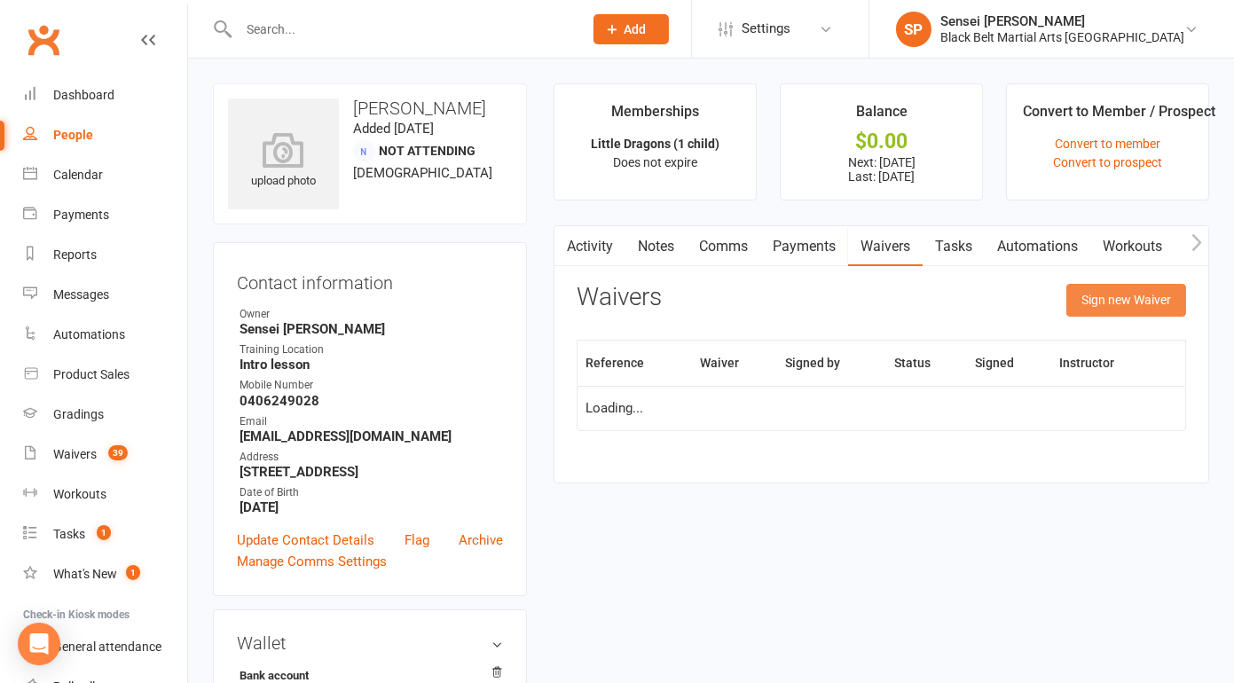
click at [1098, 300] on button "Sign new Waiver" at bounding box center [1127, 300] width 120 height 32
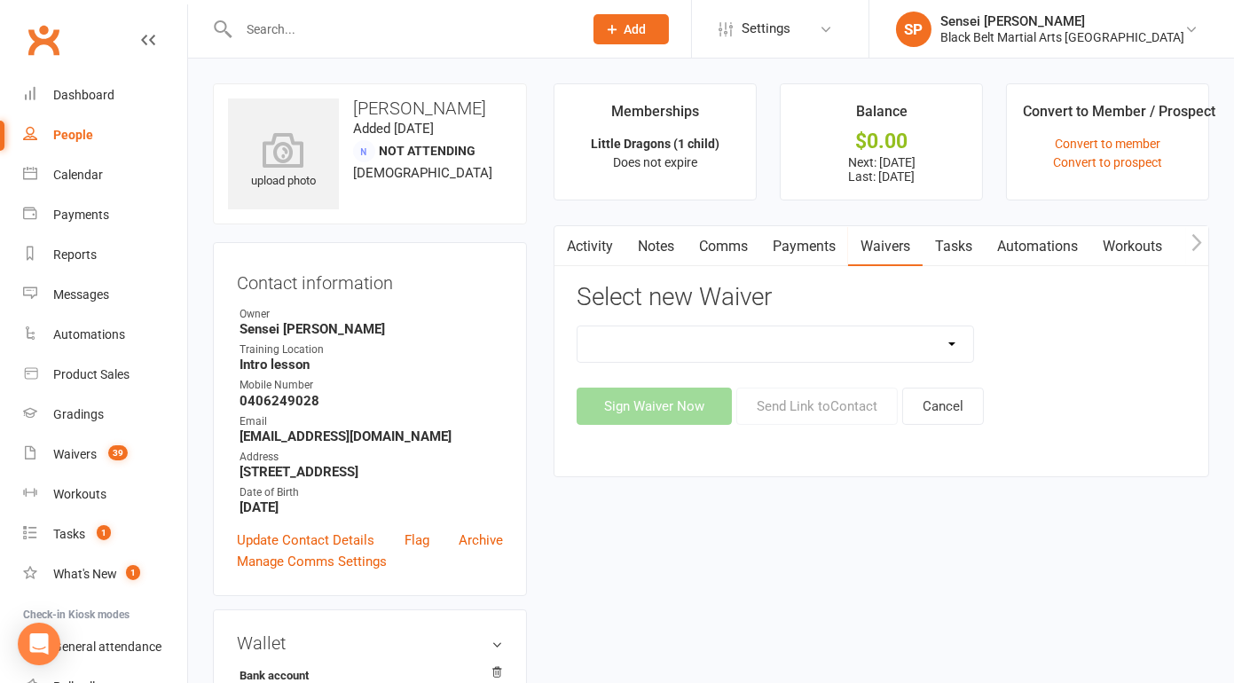
click at [931, 343] on select "(1) Little Dragons Program (2) Basic Karate Program (3) Kickboxing Program (4) …" at bounding box center [776, 344] width 396 height 35
select select "5645"
click at [578, 327] on select "(1) Little Dragons Program (2) Basic Karate Program (3) Kickboxing Program (4) …" at bounding box center [776, 344] width 396 height 35
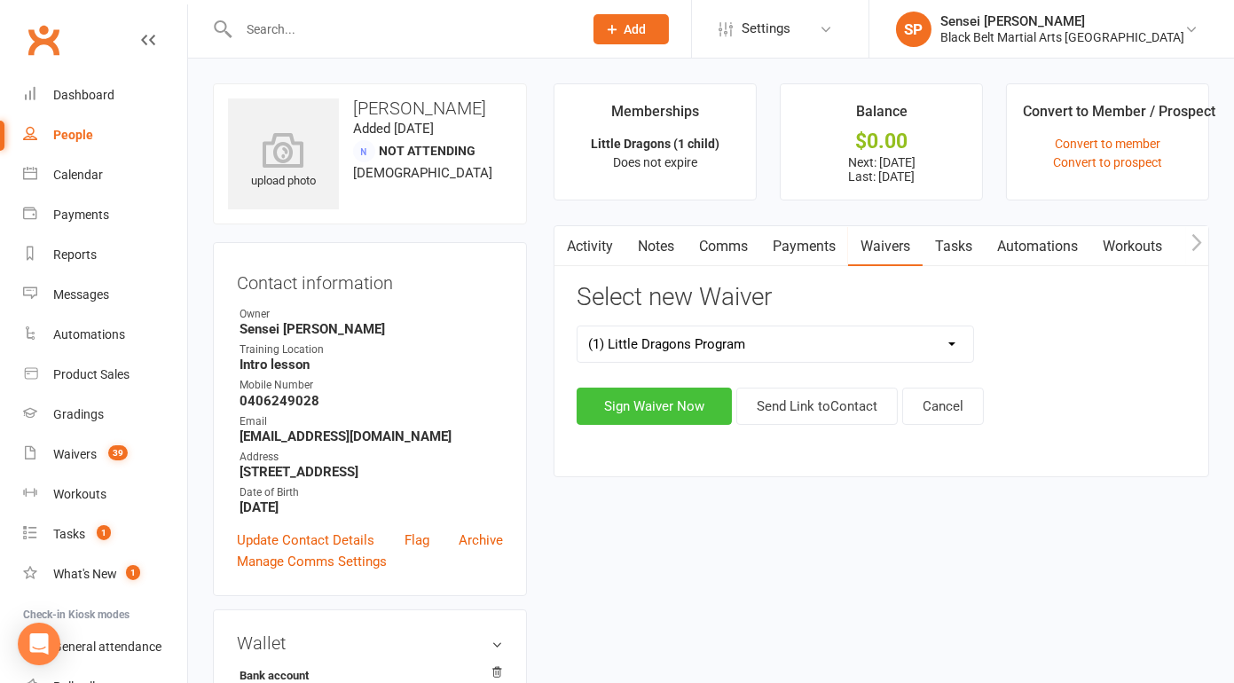
click at [695, 400] on button "Sign Waiver Now" at bounding box center [654, 406] width 155 height 37
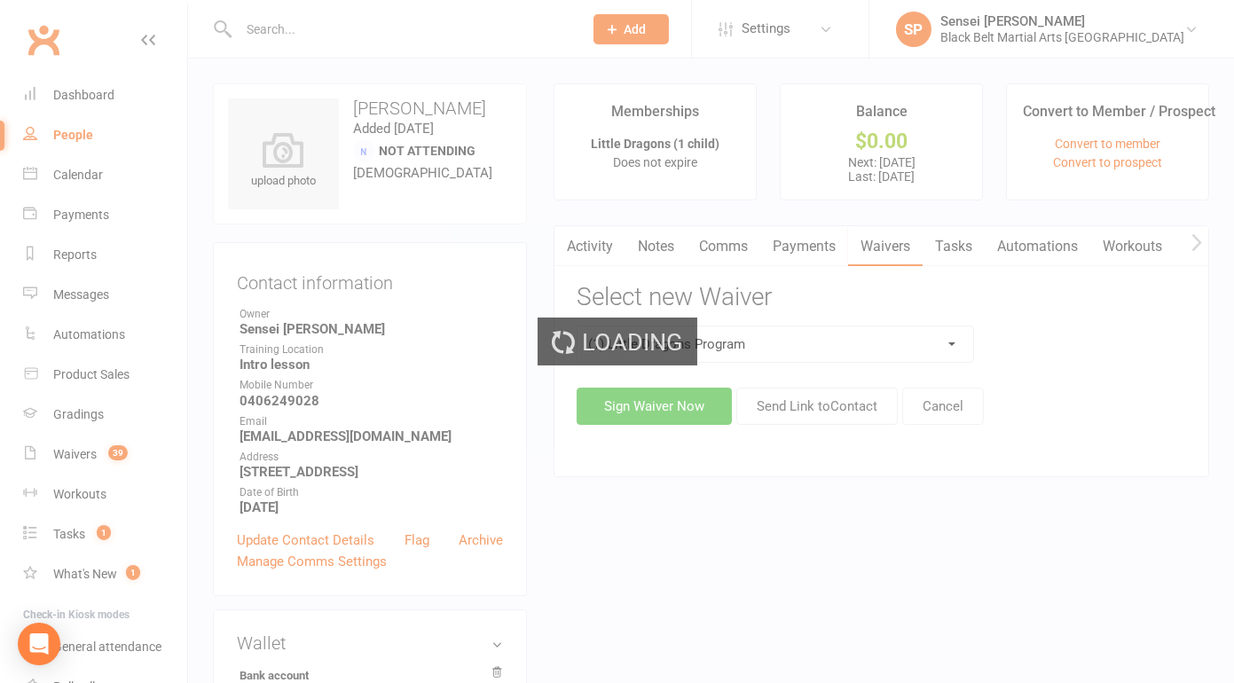
select select "bank_account"
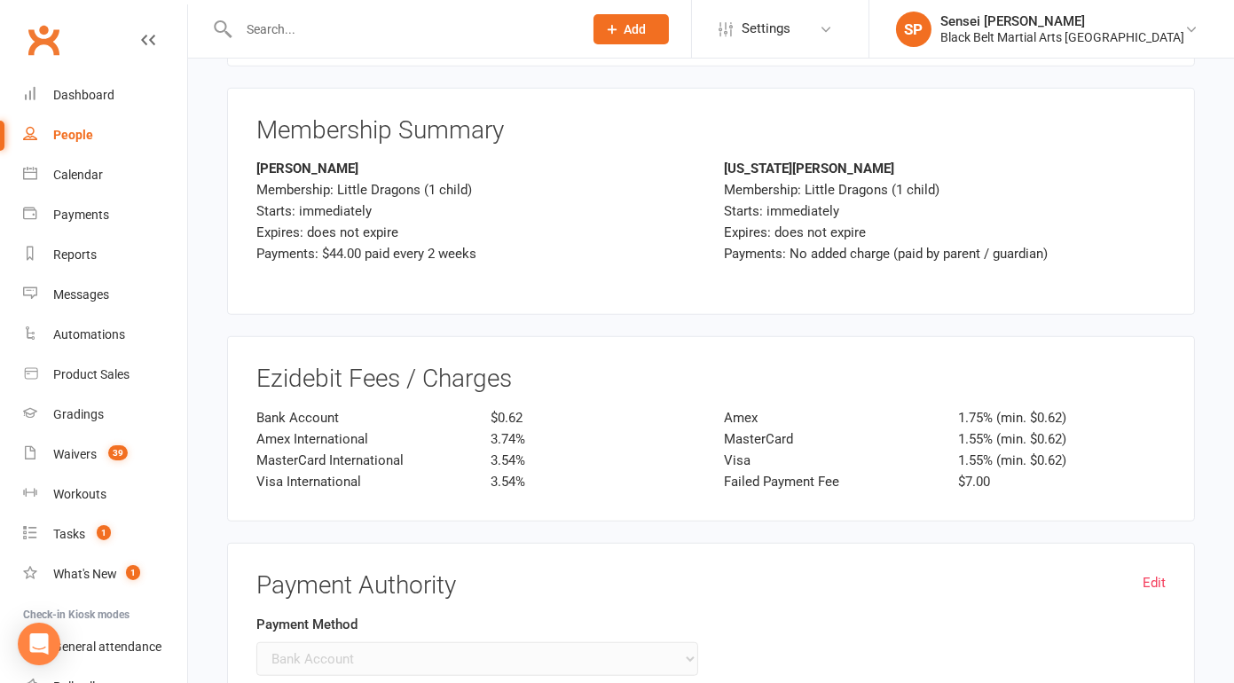
scroll to position [2305, 0]
